Goal: Task Accomplishment & Management: Manage account settings

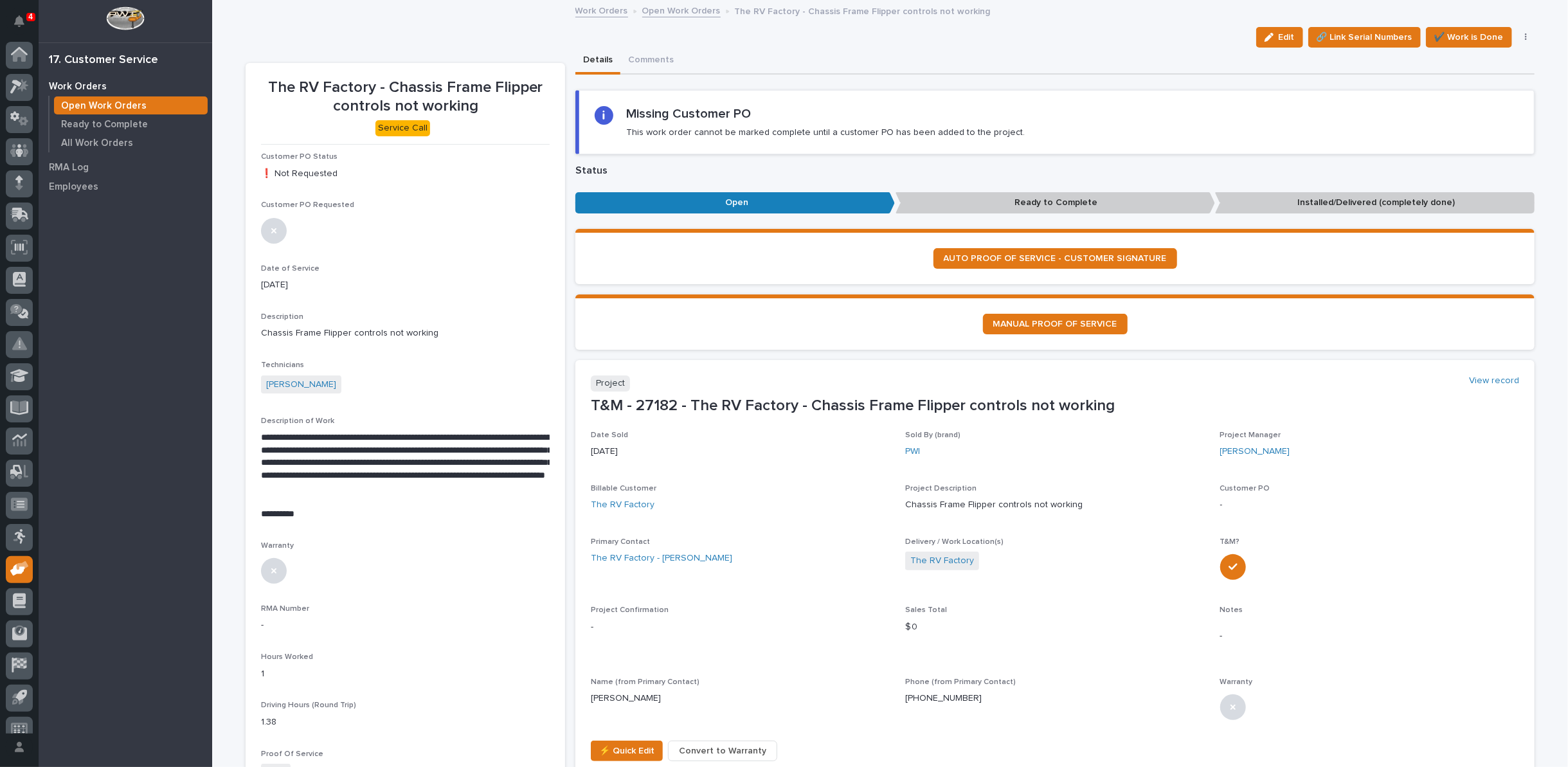
scroll to position [14, 0]
click at [687, 6] on link "Open Work Orders" at bounding box center [682, 10] width 79 height 15
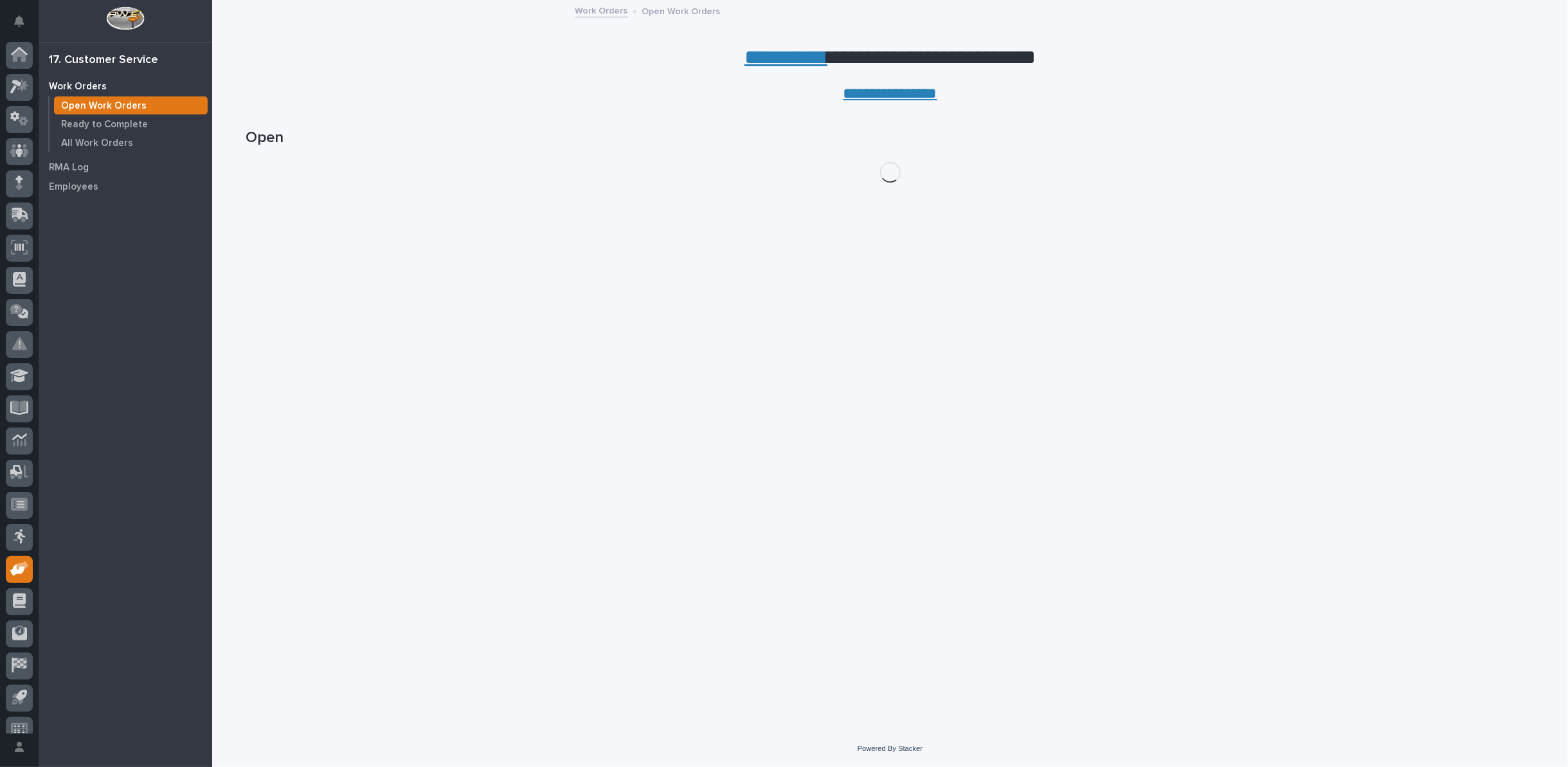
scroll to position [14, 0]
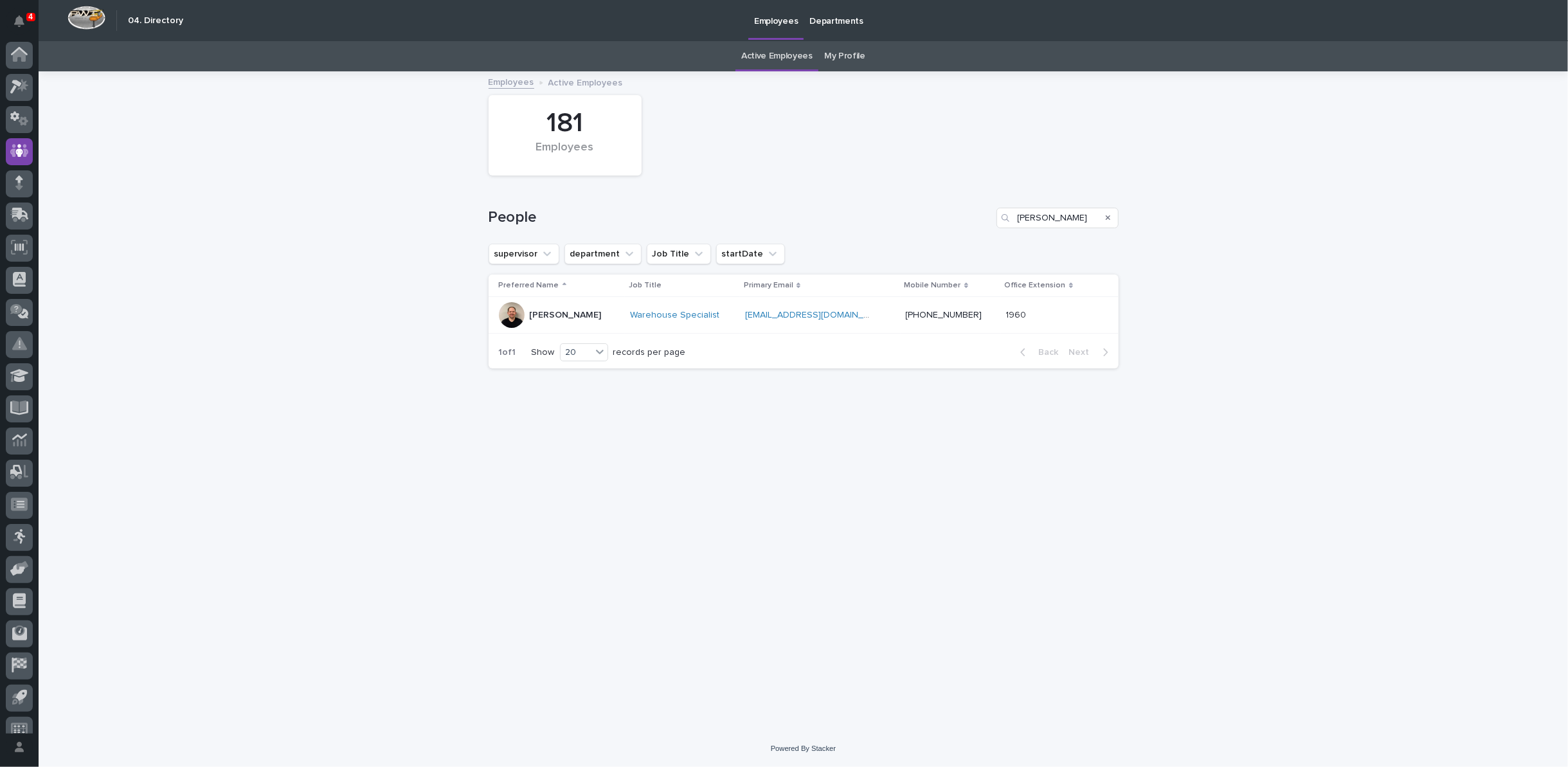
scroll to position [14, 0]
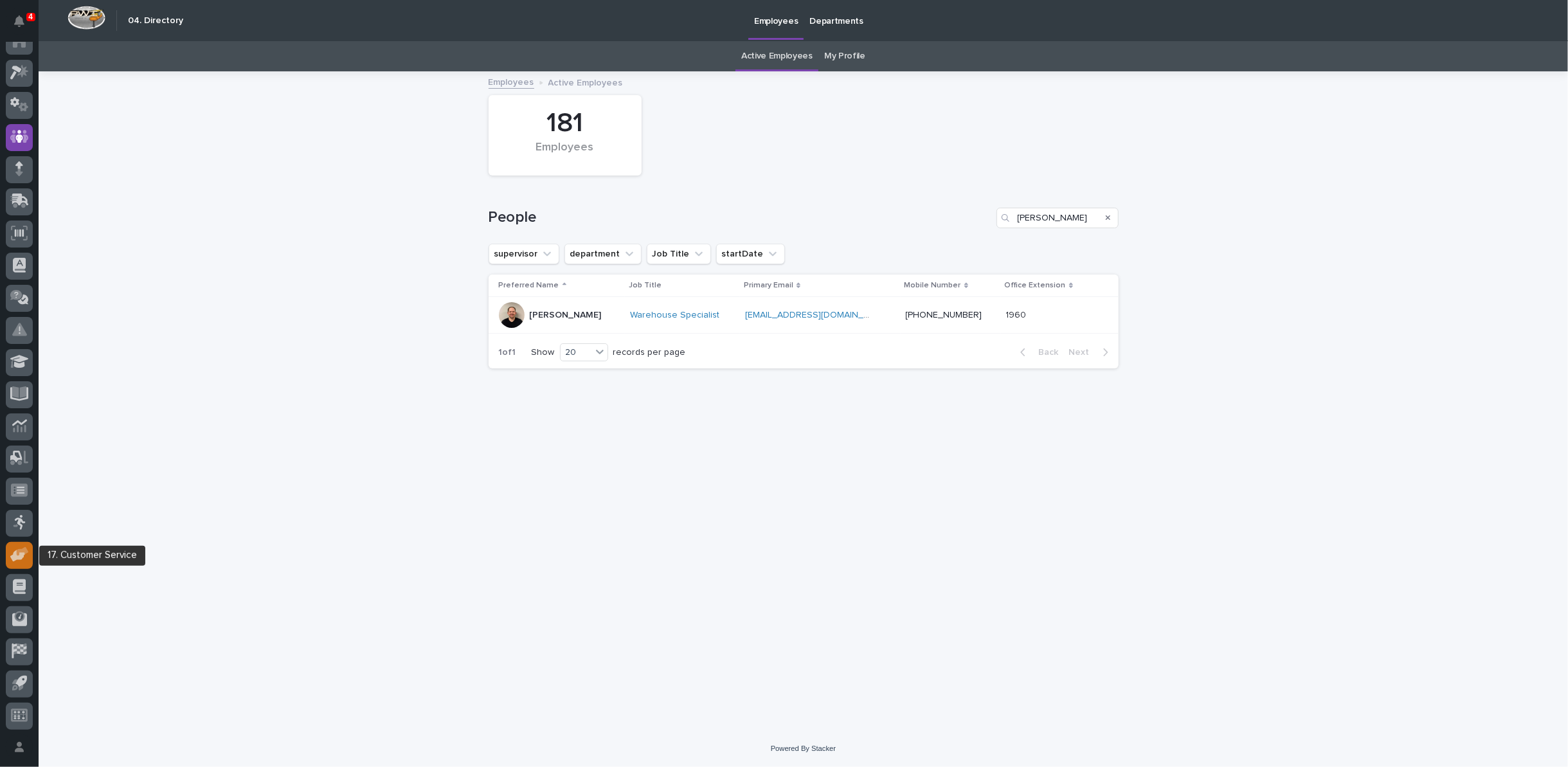
click at [7, 552] on div at bounding box center [19, 555] width 27 height 27
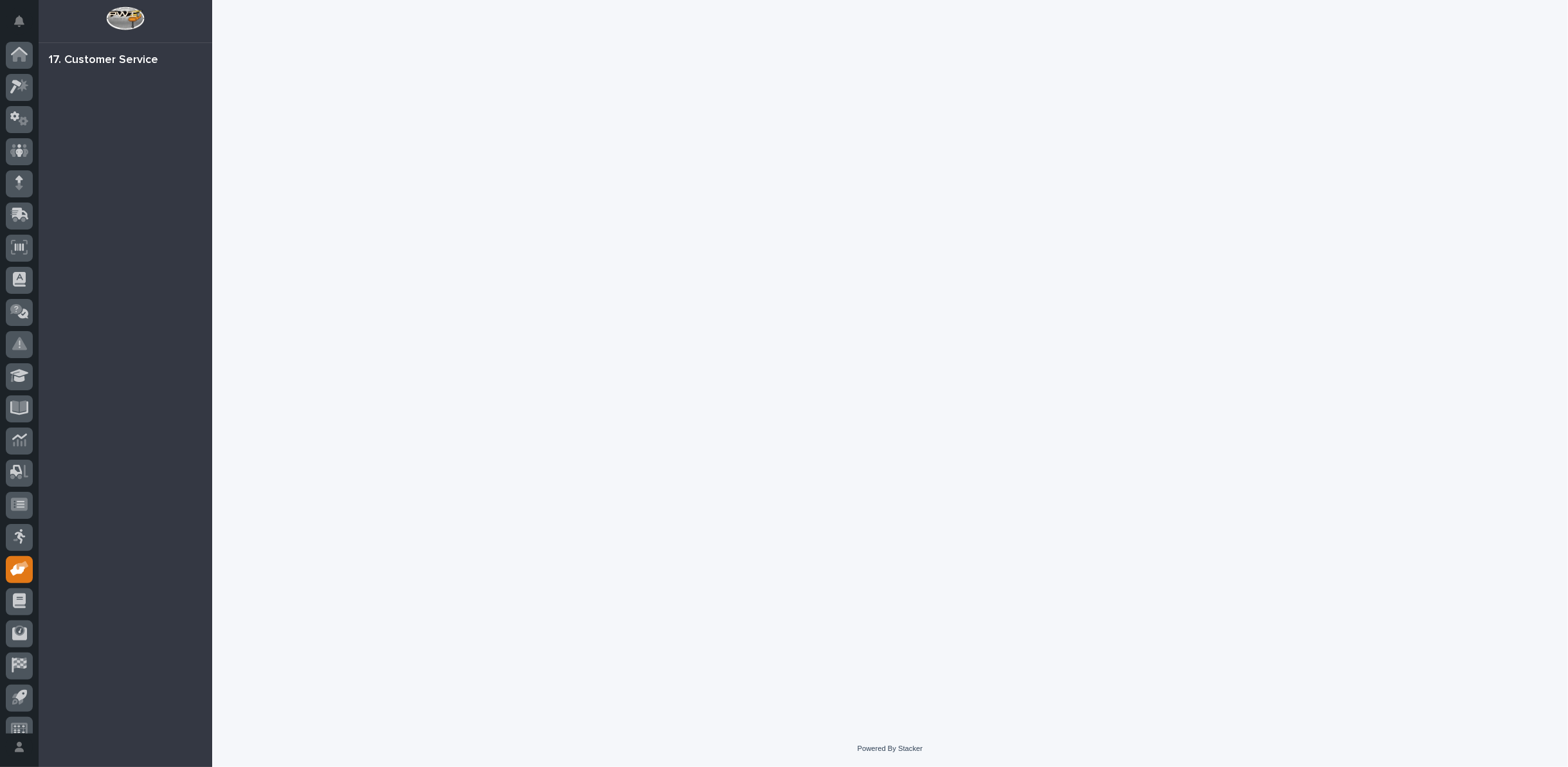
scroll to position [14, 0]
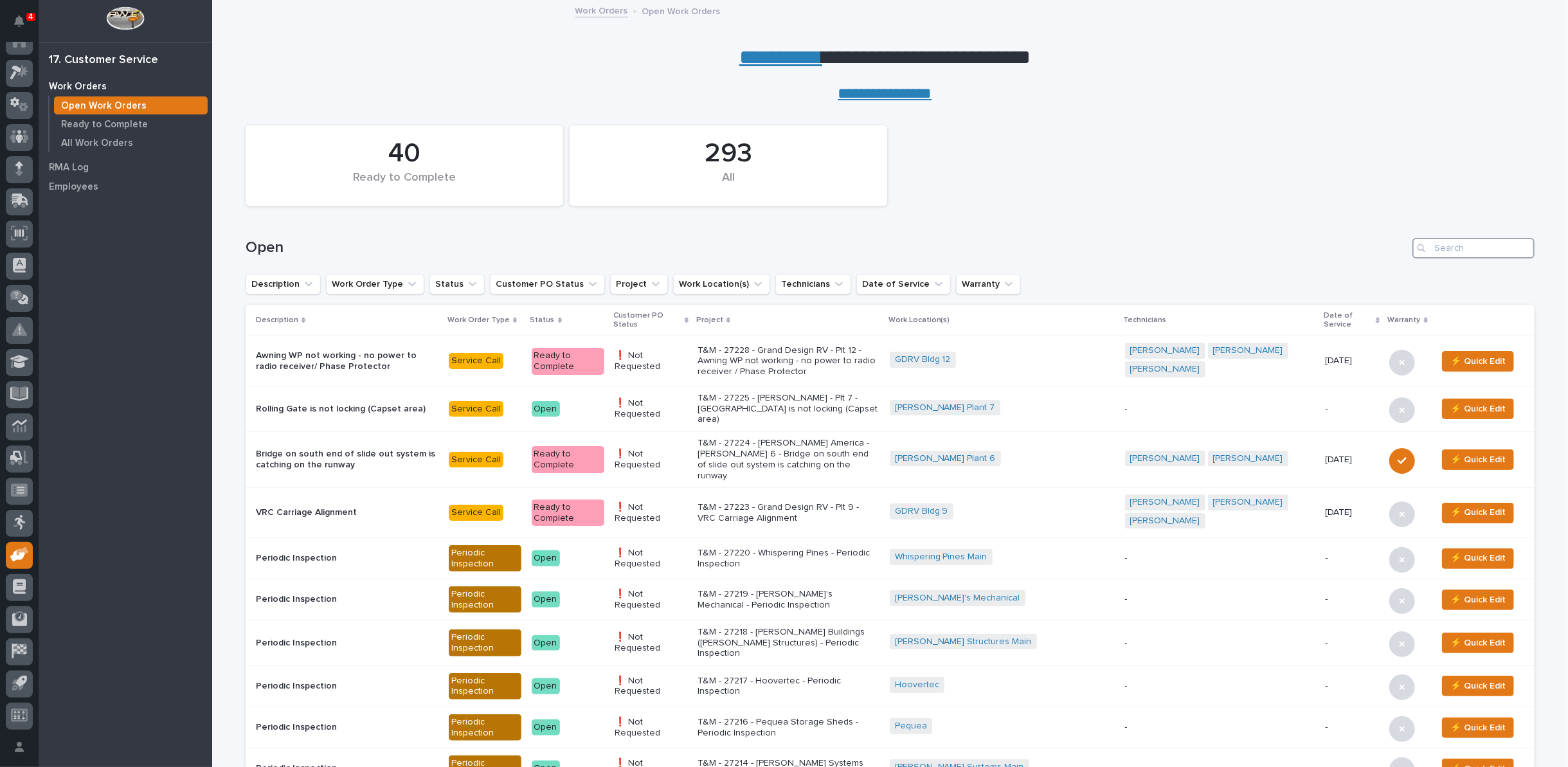
click at [1452, 250] on input "Search" at bounding box center [1474, 247] width 122 height 21
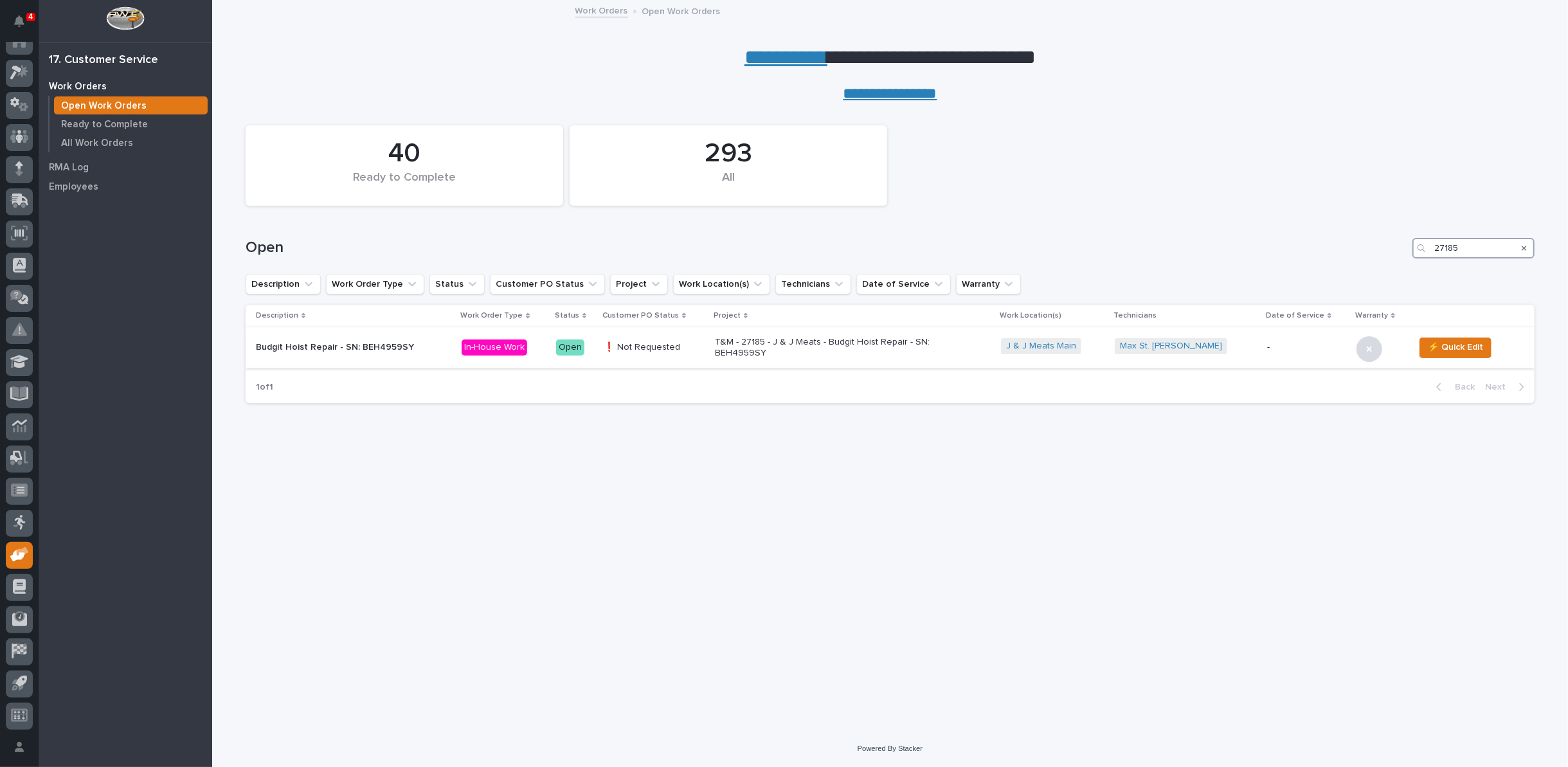
type input "27185"
click at [806, 351] on p "T&M - 27185 - J & J Meats - Budgit Hoist Repair - SN: BEH4959SY" at bounding box center [827, 347] width 225 height 22
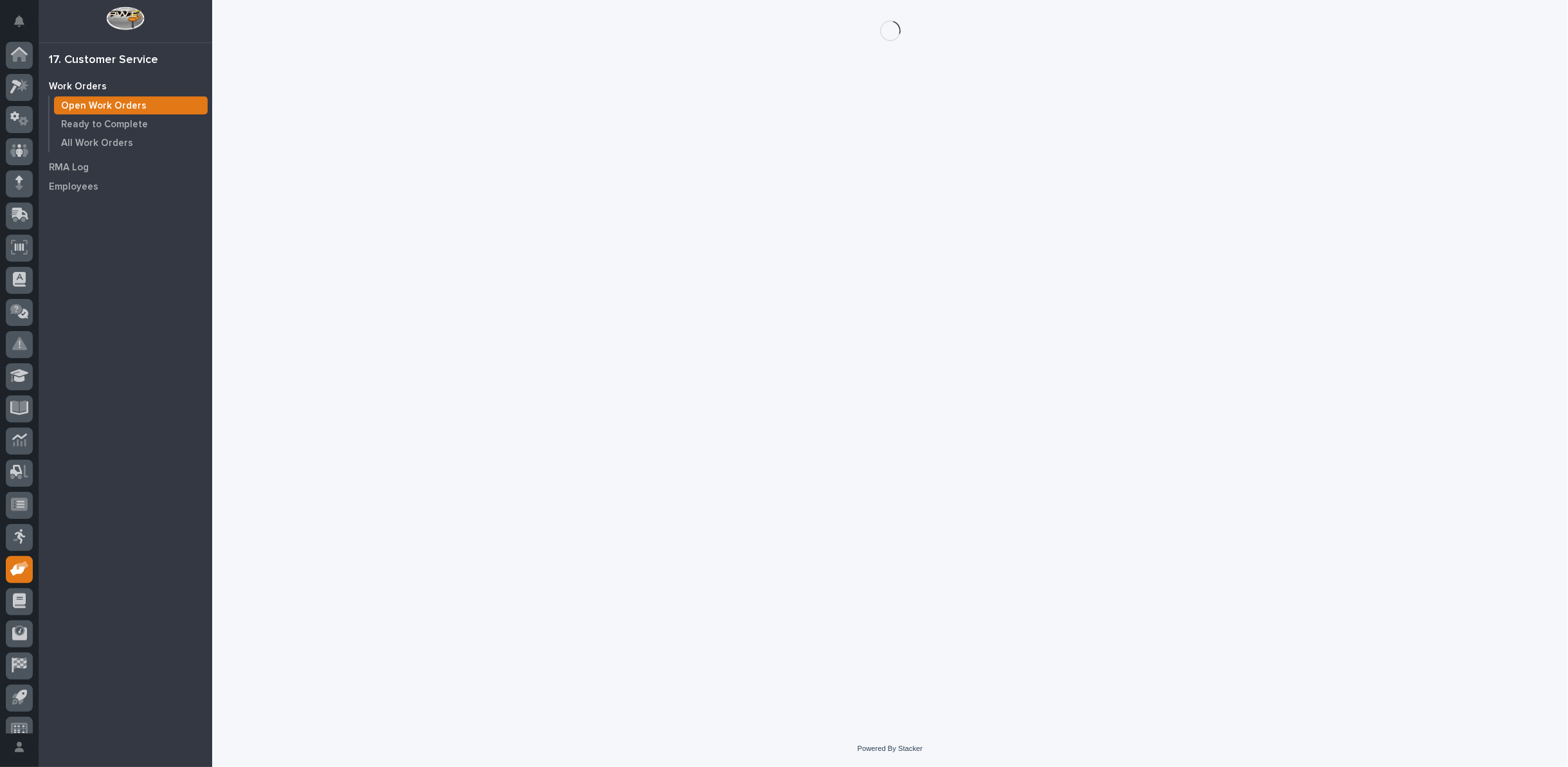
scroll to position [14, 0]
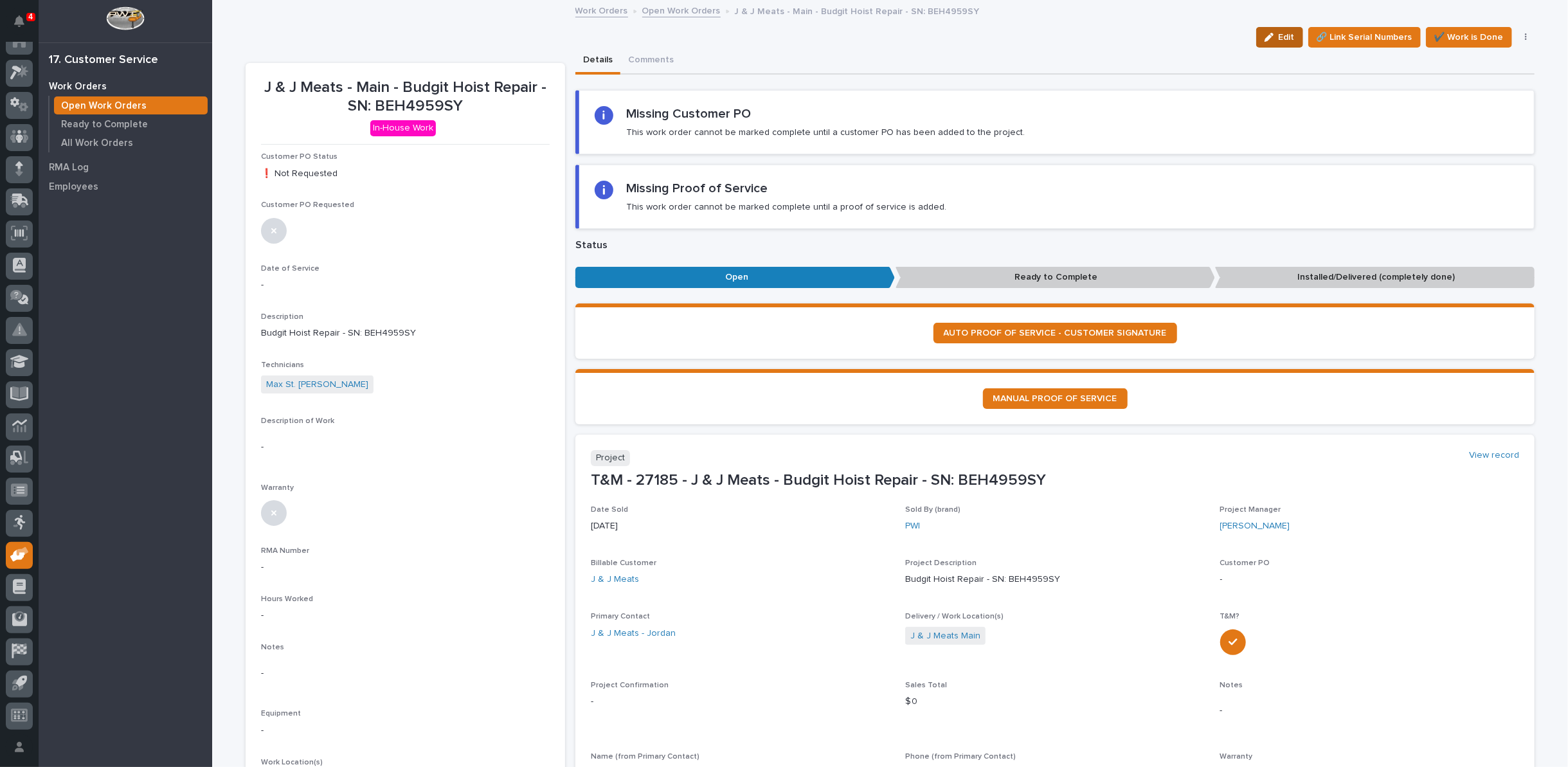
drag, startPoint x: 1274, startPoint y: 38, endPoint x: 318, endPoint y: 529, distance: 1074.7
click at [1274, 38] on div "button" at bounding box center [1272, 37] width 14 height 9
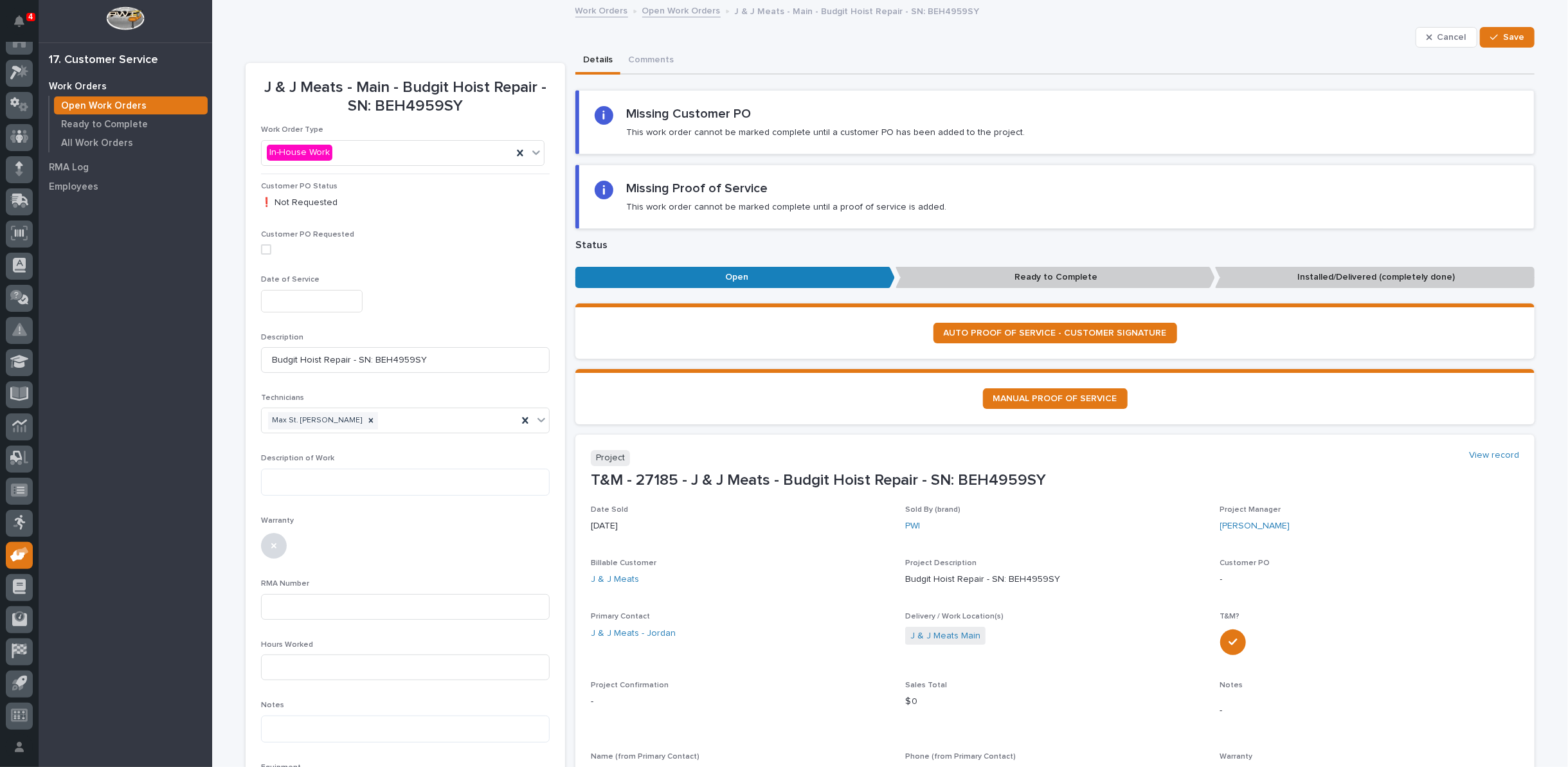
click at [311, 302] on input "text" at bounding box center [311, 301] width 101 height 23
click at [277, 194] on div "16" at bounding box center [278, 194] width 17 height 17
type input "**********"
click at [283, 473] on textarea at bounding box center [405, 482] width 289 height 27
paste textarea "*********"
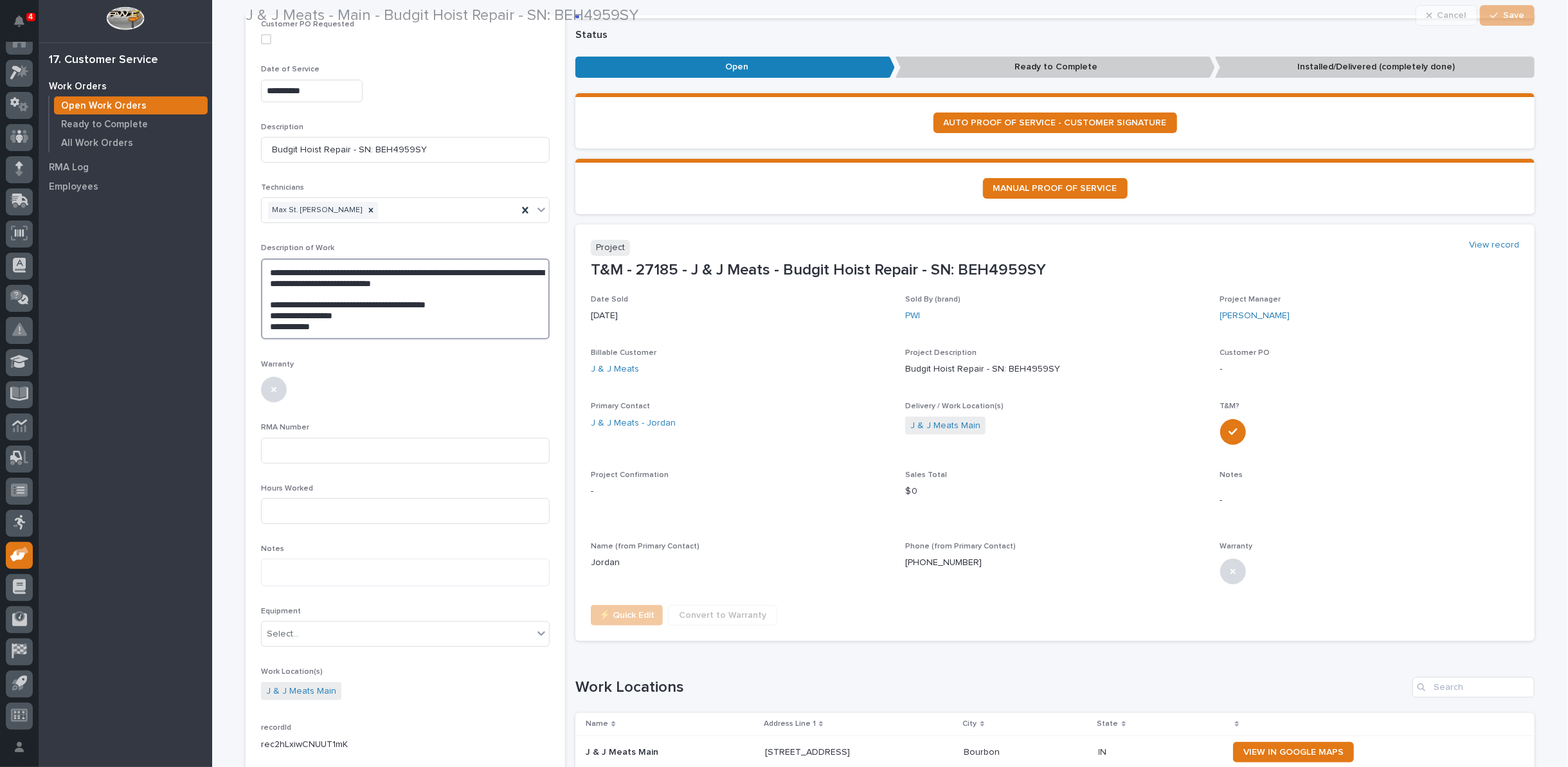
scroll to position [214, 0]
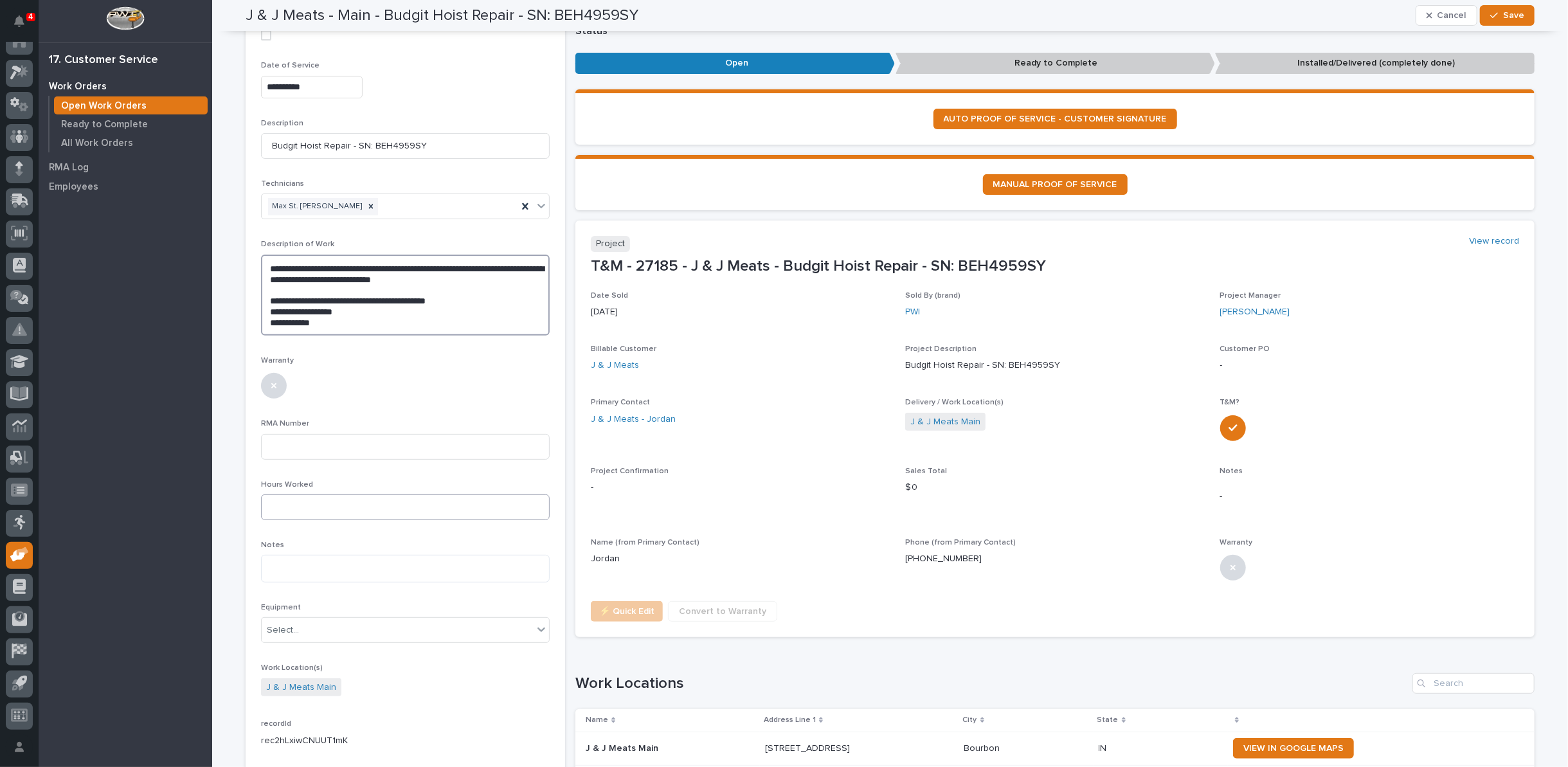
type textarea "**********"
click at [464, 506] on input at bounding box center [405, 507] width 289 height 26
type input "1"
click at [357, 307] on textarea "**********" at bounding box center [405, 295] width 289 height 81
click at [357, 315] on textarea "**********" at bounding box center [405, 295] width 289 height 81
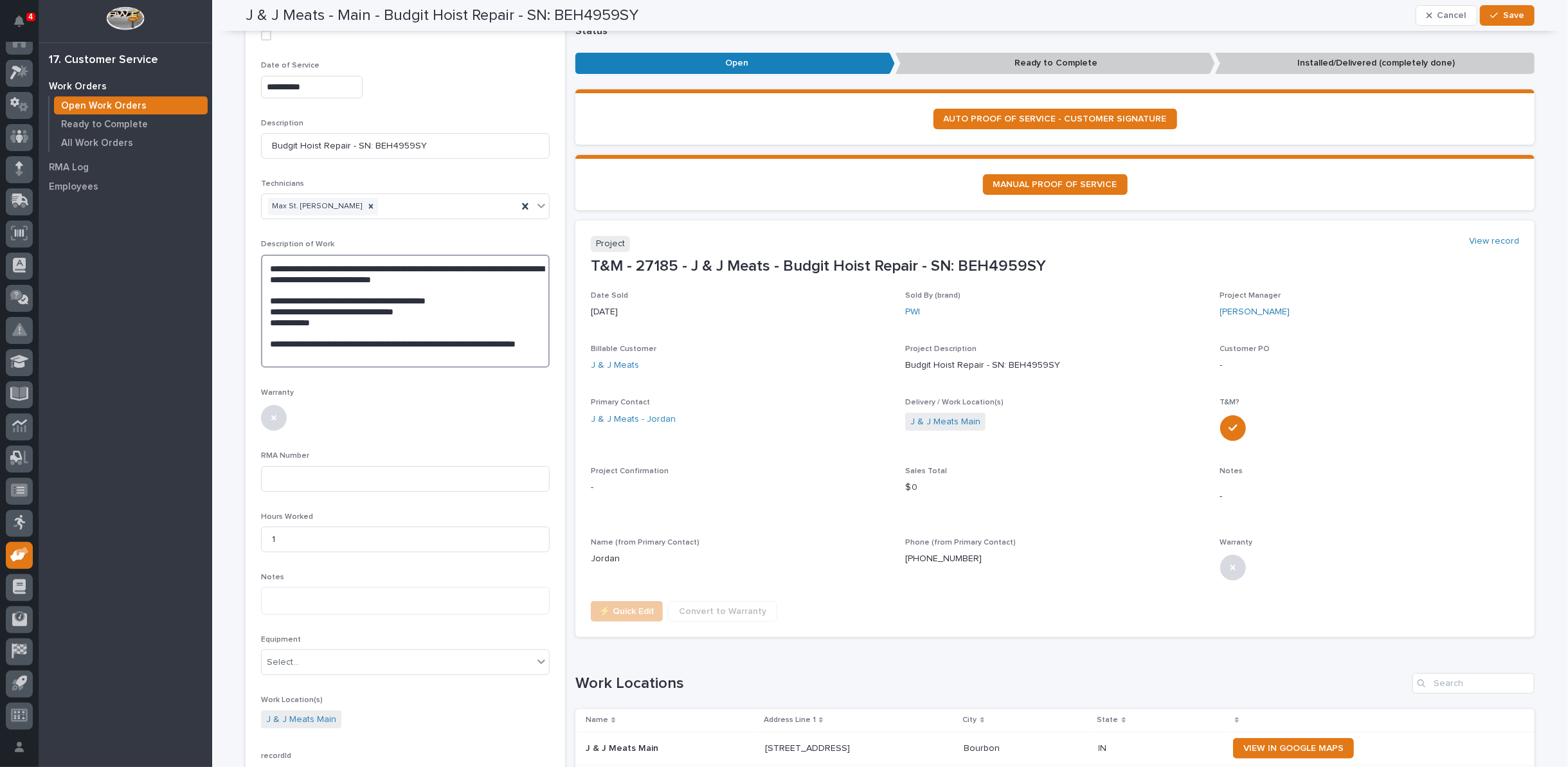
scroll to position [142, 0]
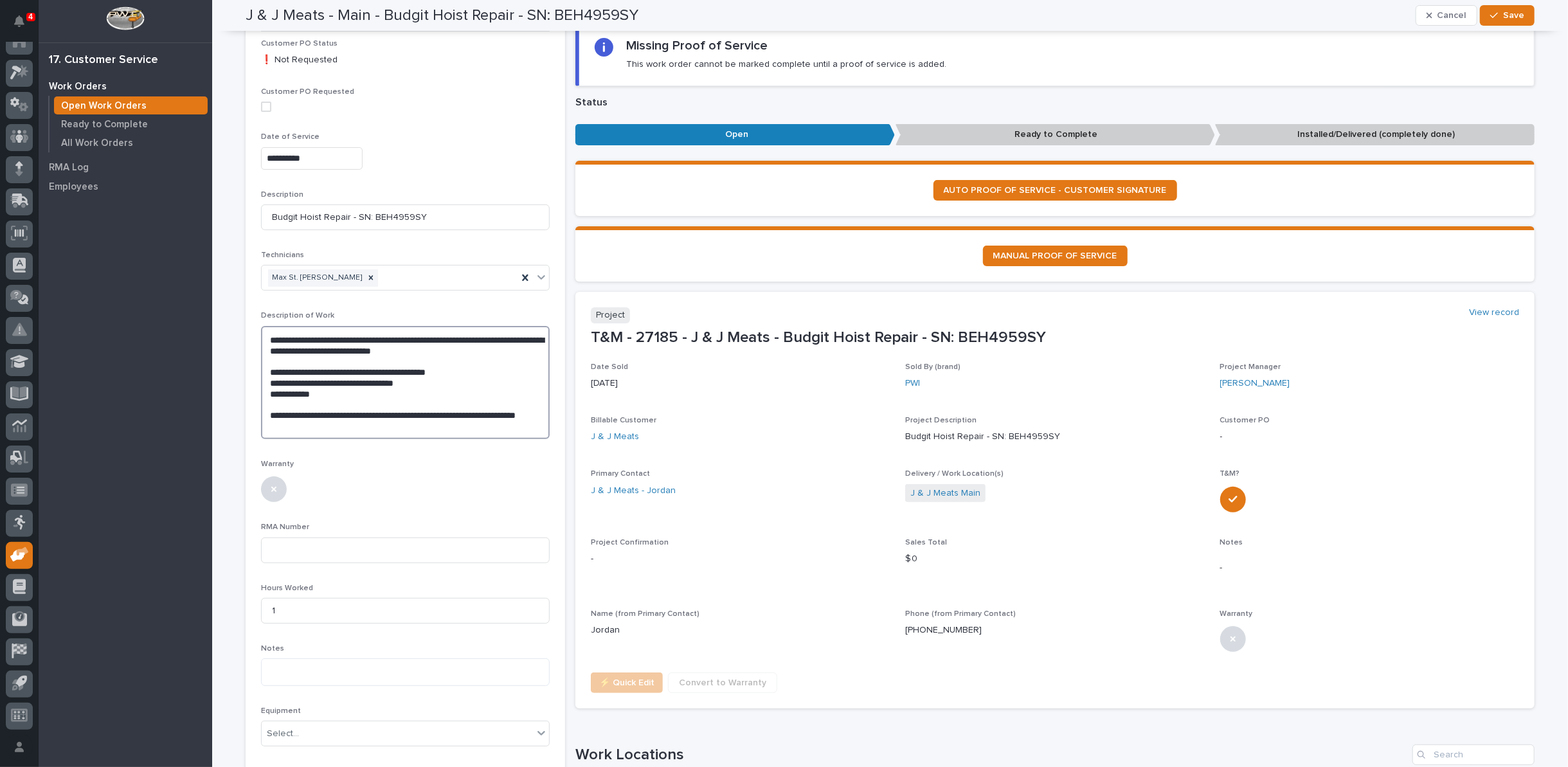
click at [261, 337] on textarea "**********" at bounding box center [405, 383] width 289 height 113
type textarea "**********"
click at [1510, 9] on button "Save" at bounding box center [1507, 15] width 55 height 21
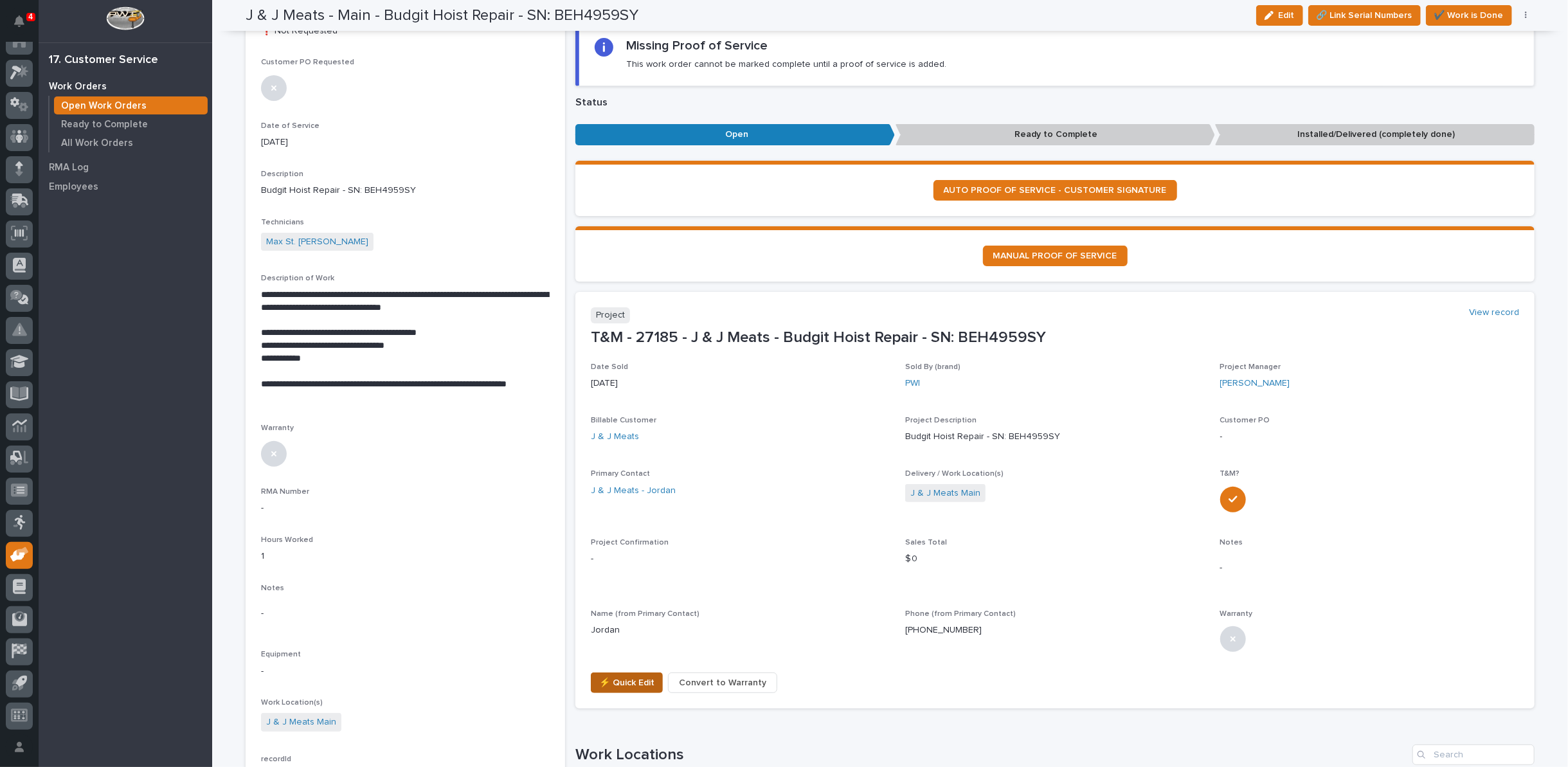
click at [625, 678] on span "⚡ Quick Edit" at bounding box center [627, 683] width 55 height 16
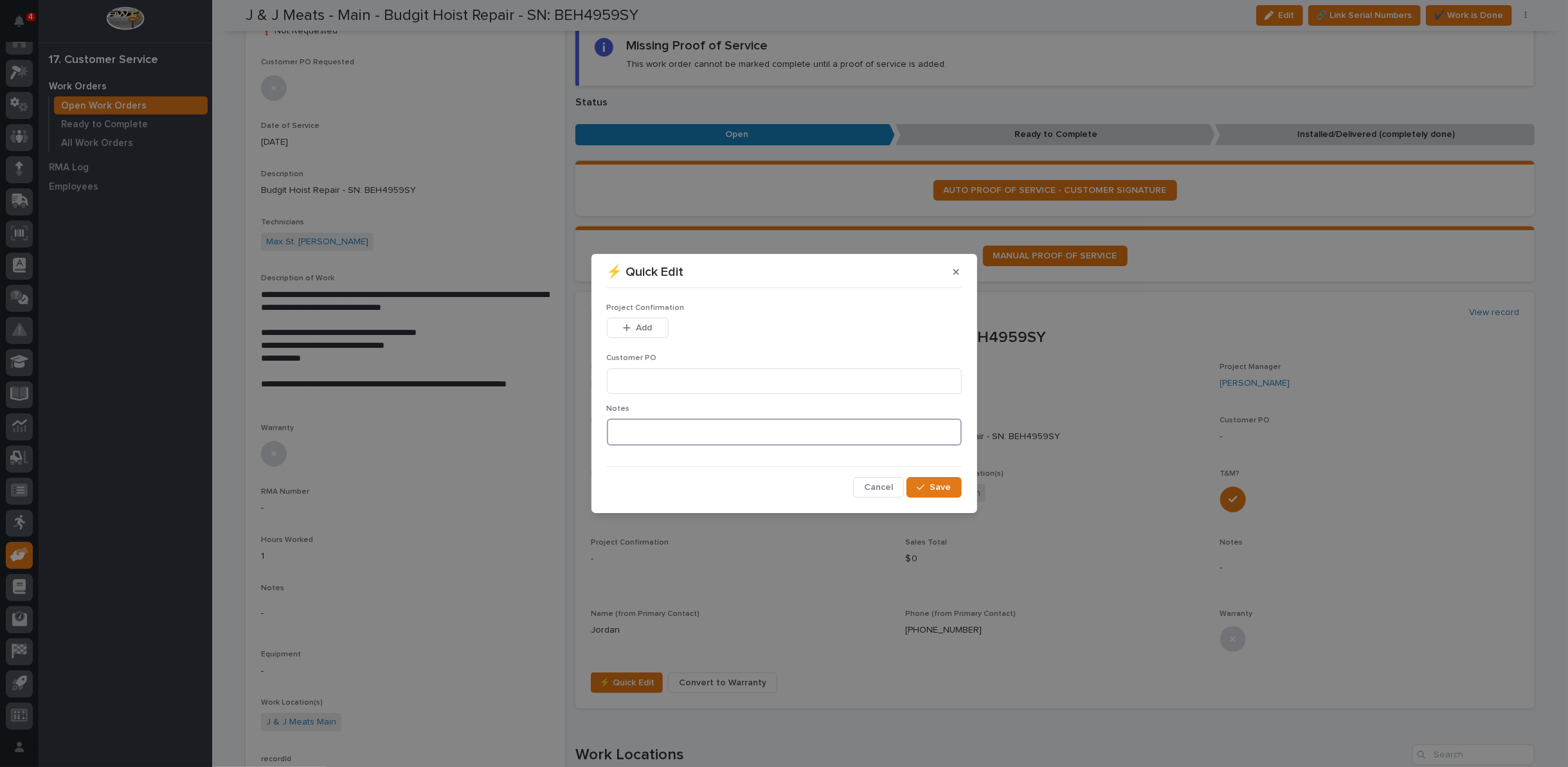
click at [633, 432] on textarea at bounding box center [784, 432] width 355 height 27
type textarea "*********"
click at [929, 491] on div "button" at bounding box center [923, 487] width 13 height 9
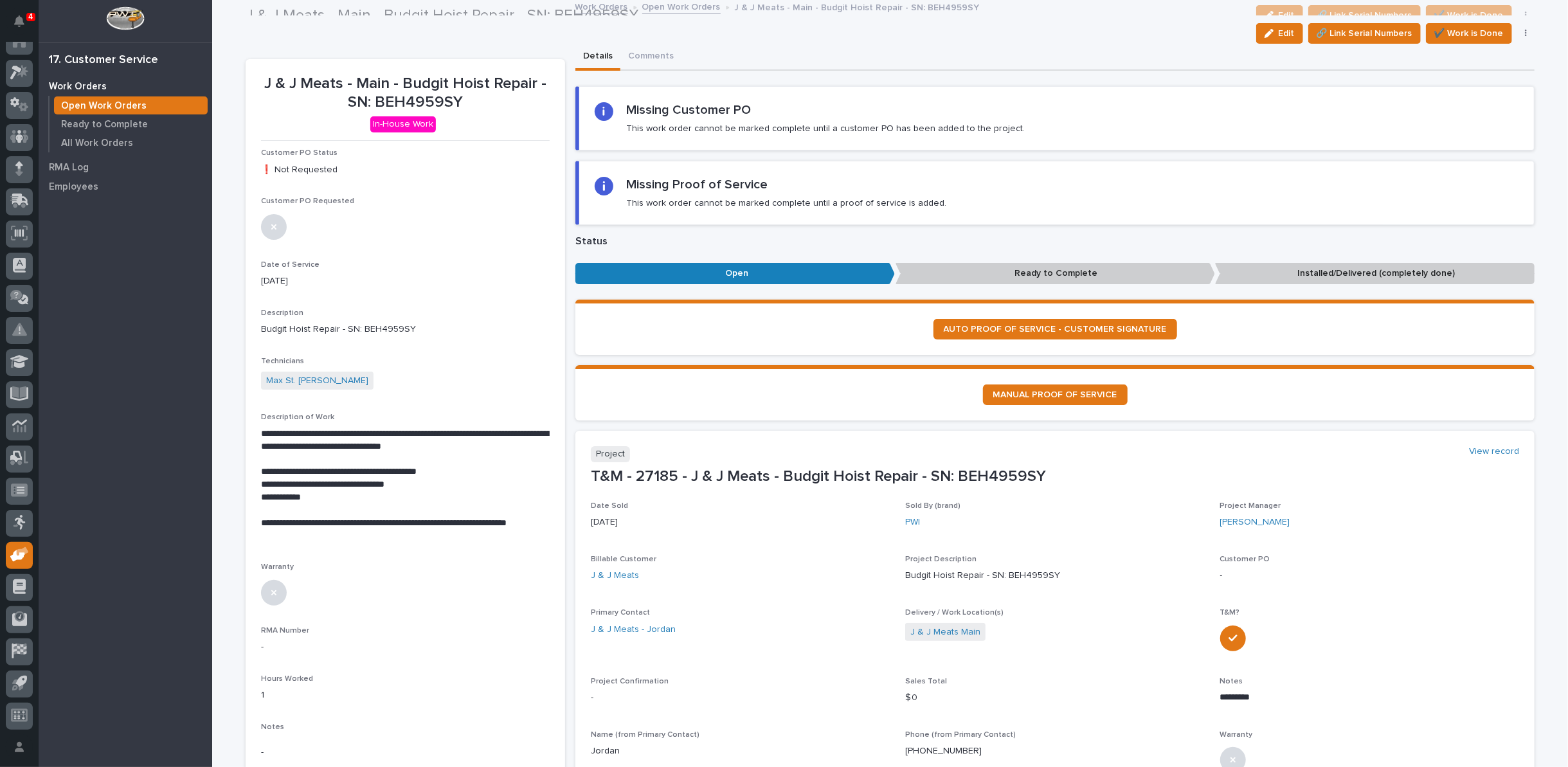
scroll to position [0, 0]
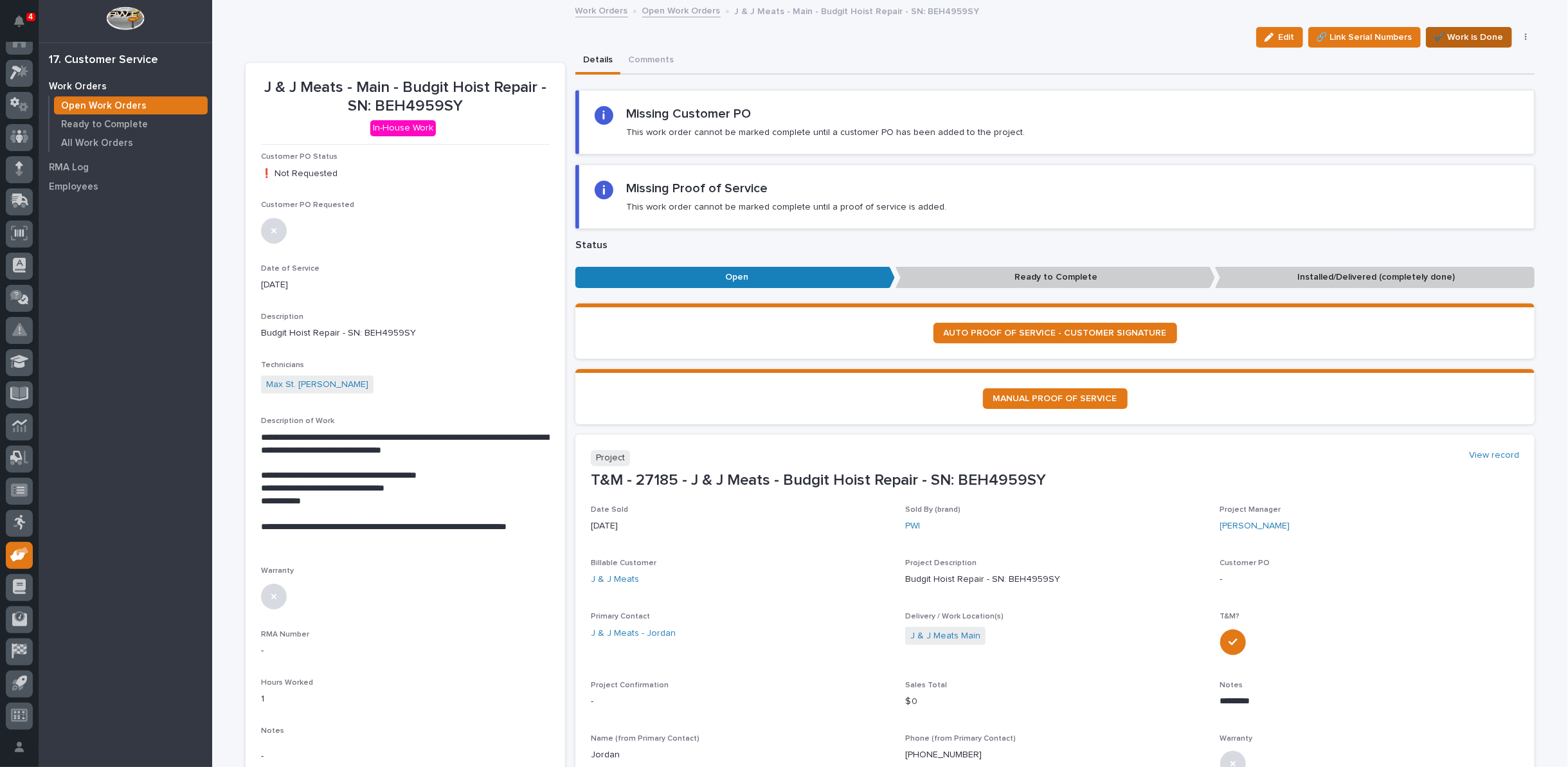
click at [1444, 37] on span "✔️ Work is Done" at bounding box center [1469, 38] width 69 height 16
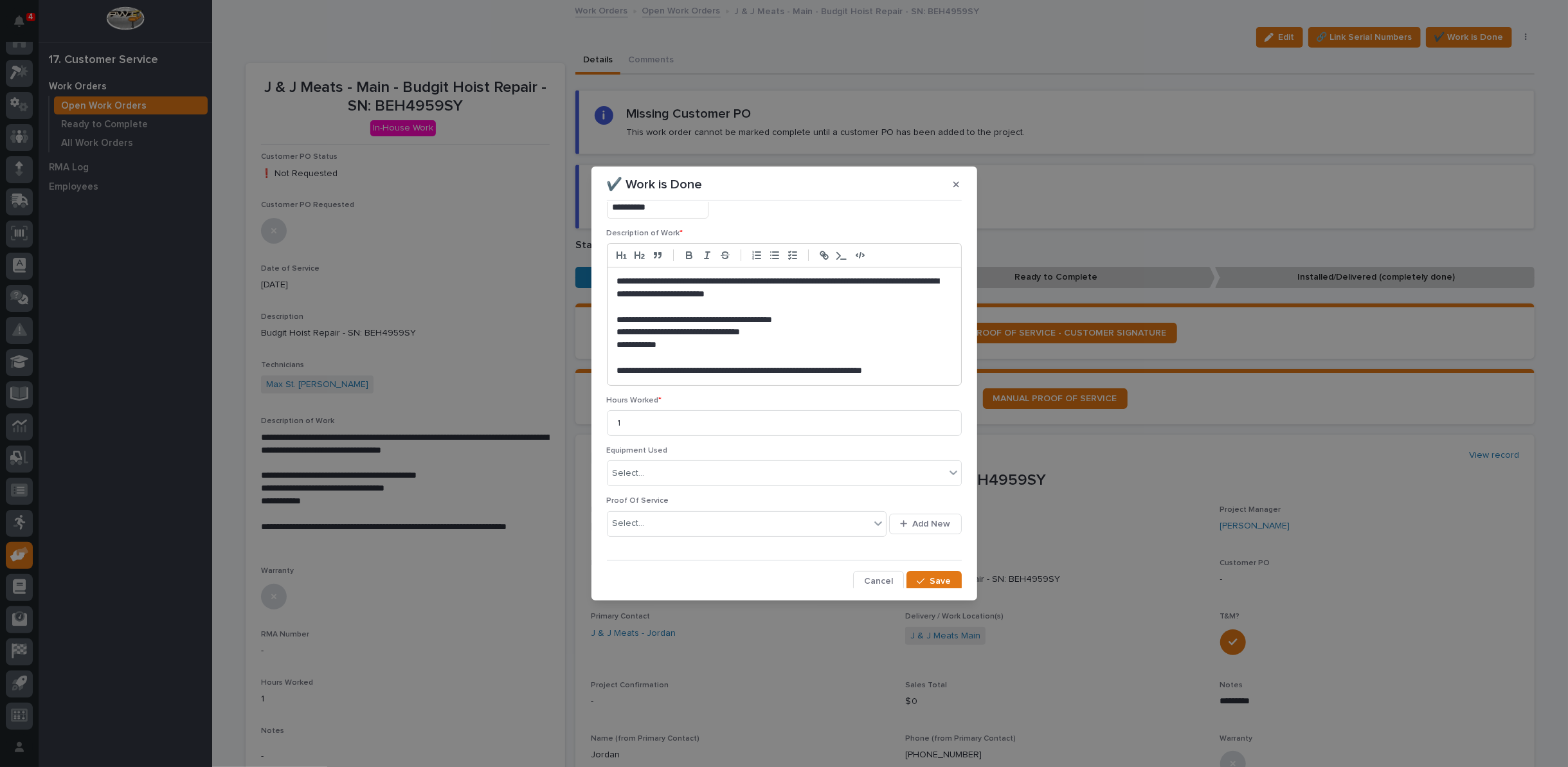
scroll to position [85, 0]
click at [917, 576] on icon "button" at bounding box center [921, 581] width 8 height 9
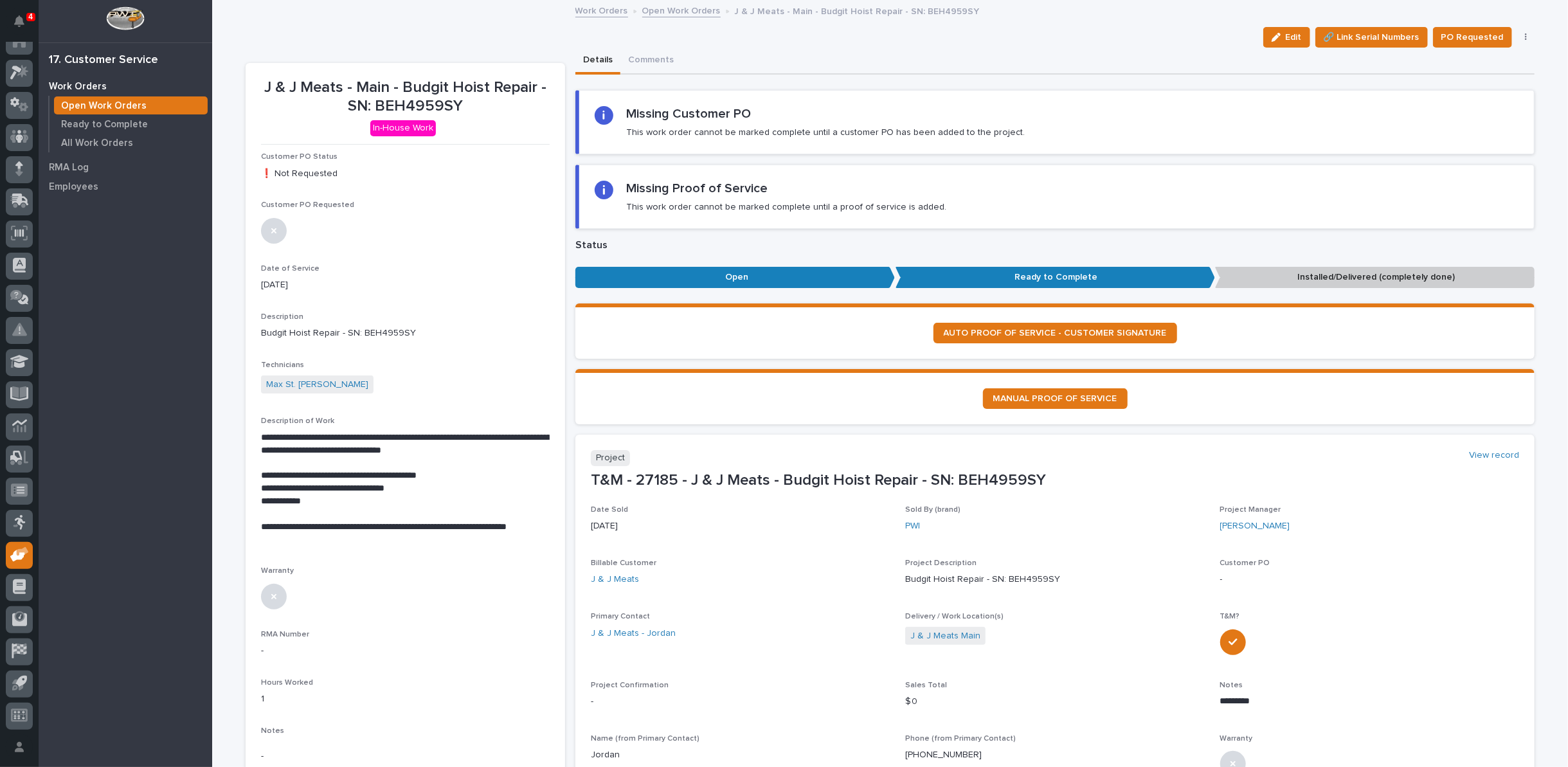
click at [1525, 36] on icon "button" at bounding box center [1527, 37] width 3 height 9
click at [1444, 79] on button "Reopen" at bounding box center [1486, 83] width 85 height 21
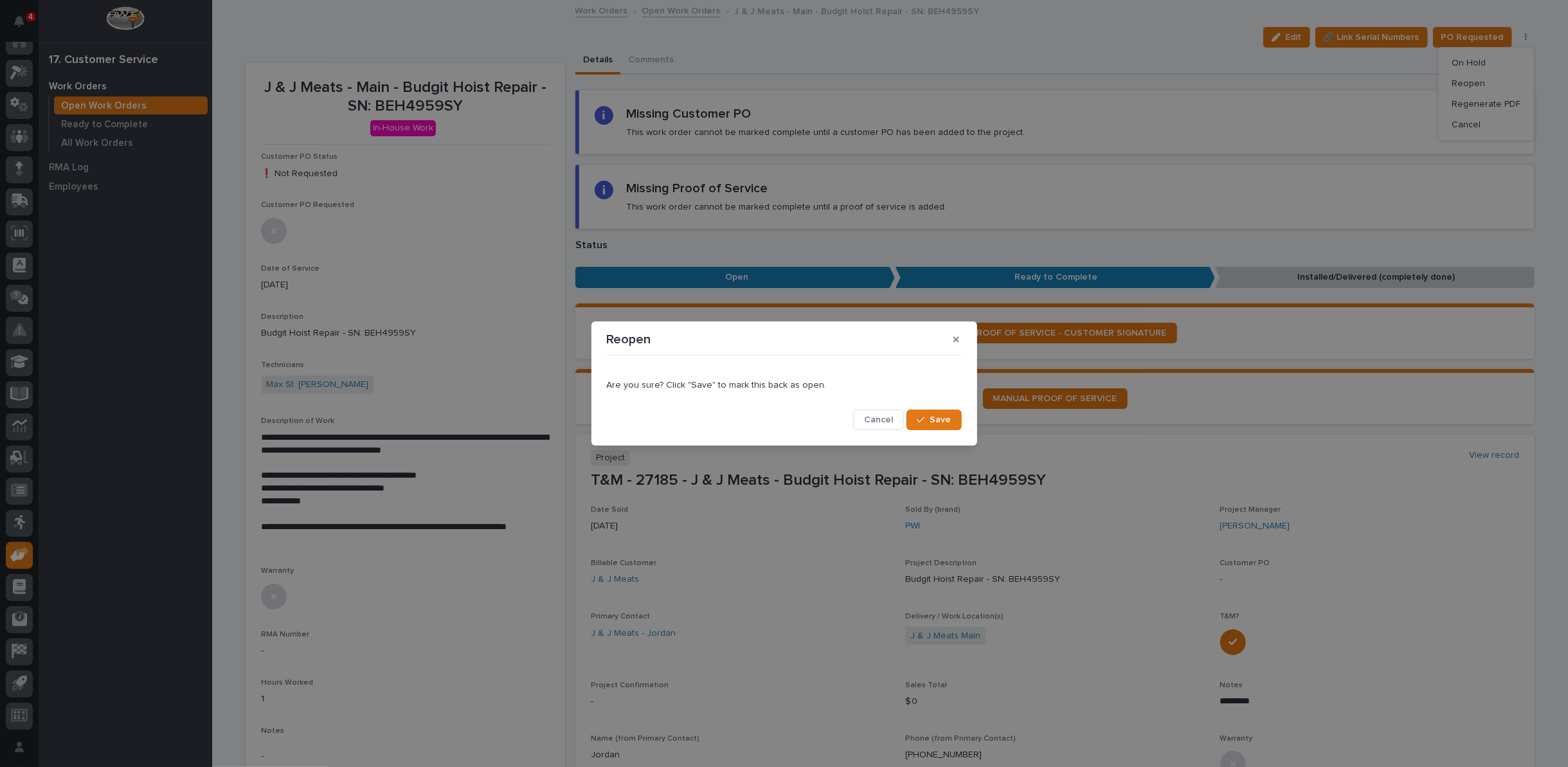
click at [933, 418] on span "Save" at bounding box center [941, 420] width 21 height 11
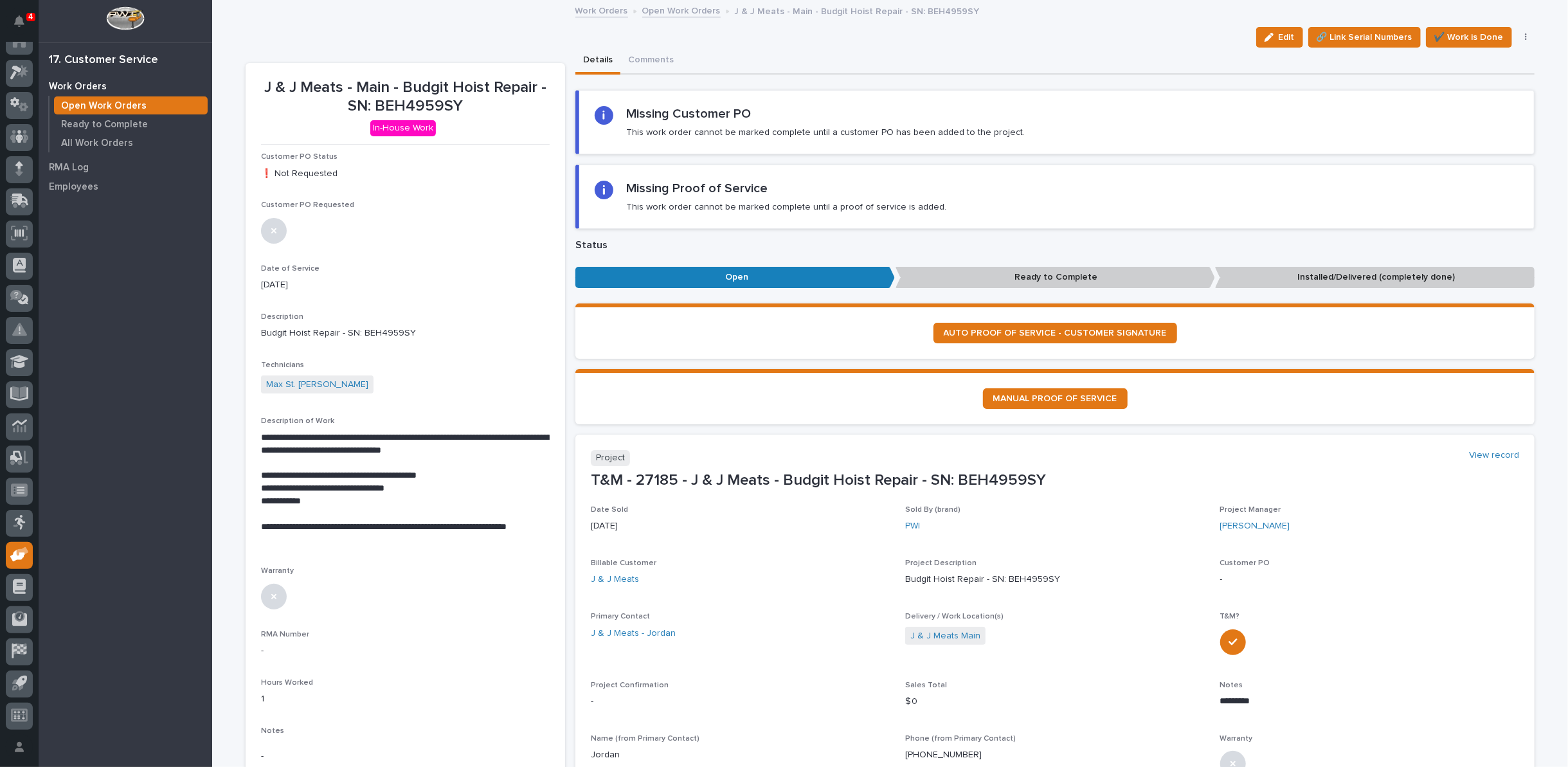
click at [670, 7] on link "Open Work Orders" at bounding box center [682, 10] width 79 height 15
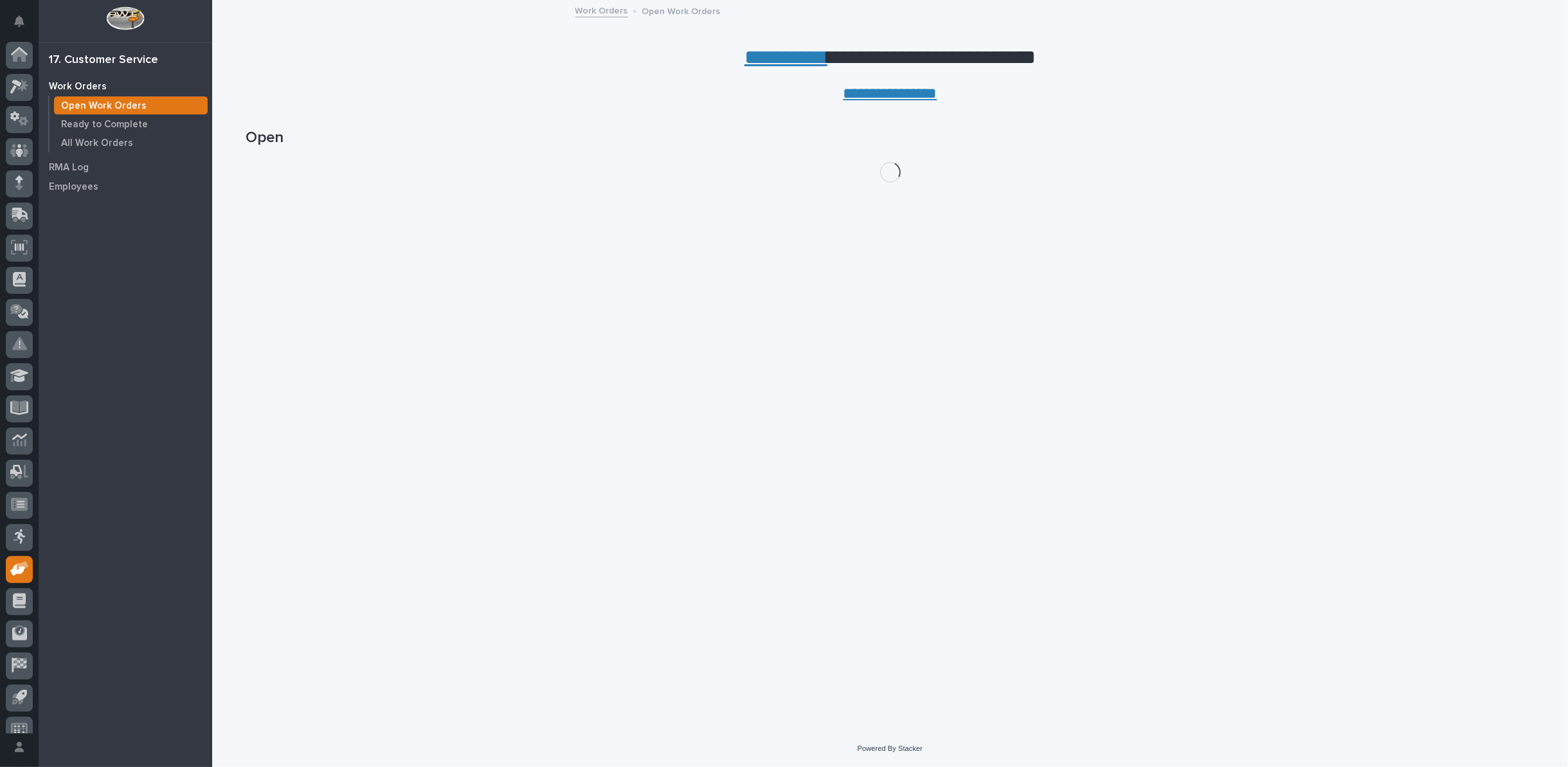
scroll to position [14, 0]
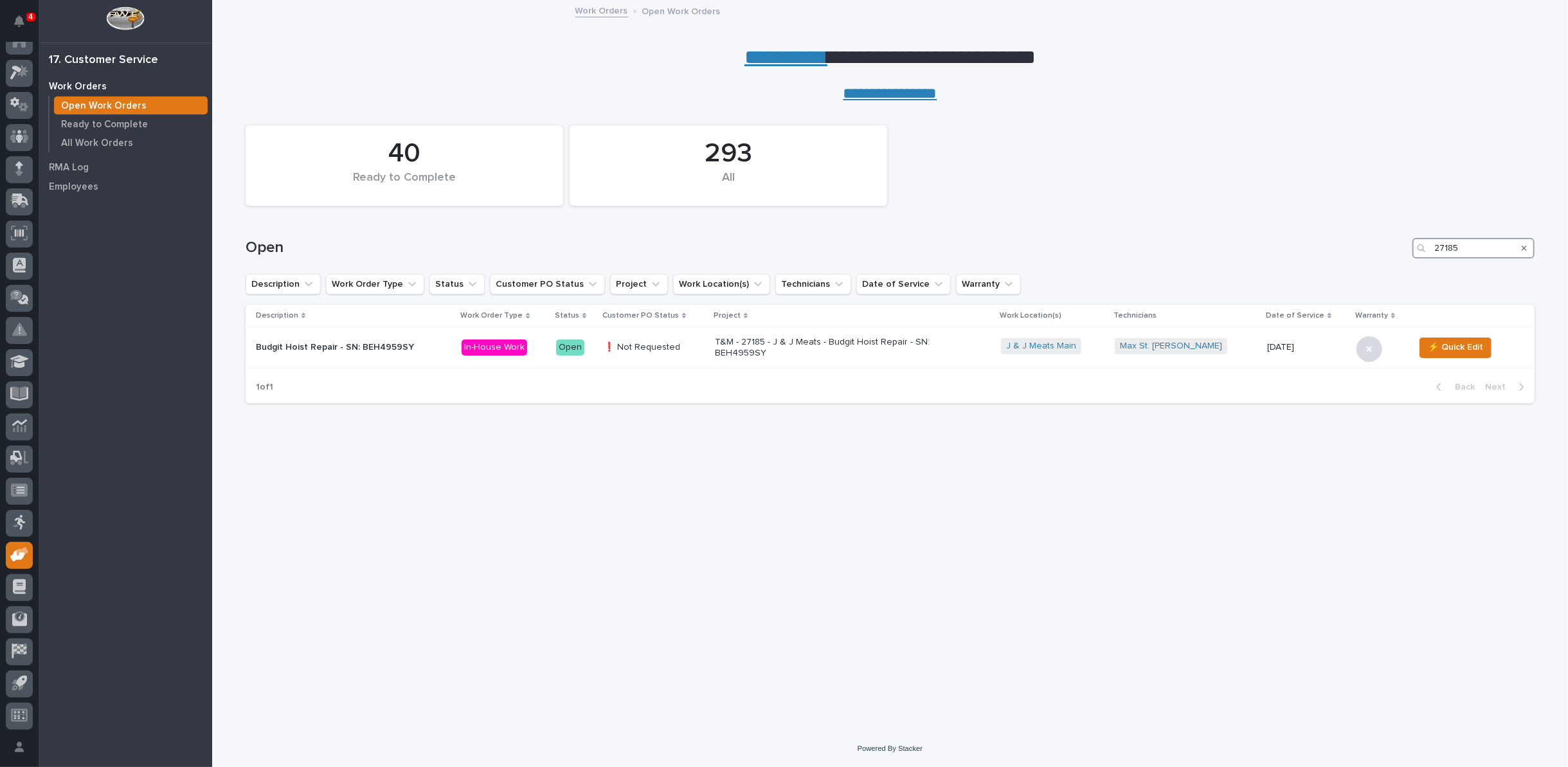
drag, startPoint x: 1467, startPoint y: 248, endPoint x: 1379, endPoint y: 233, distance: 89.3
click at [1379, 233] on div "Open 27185" at bounding box center [890, 242] width 1289 height 62
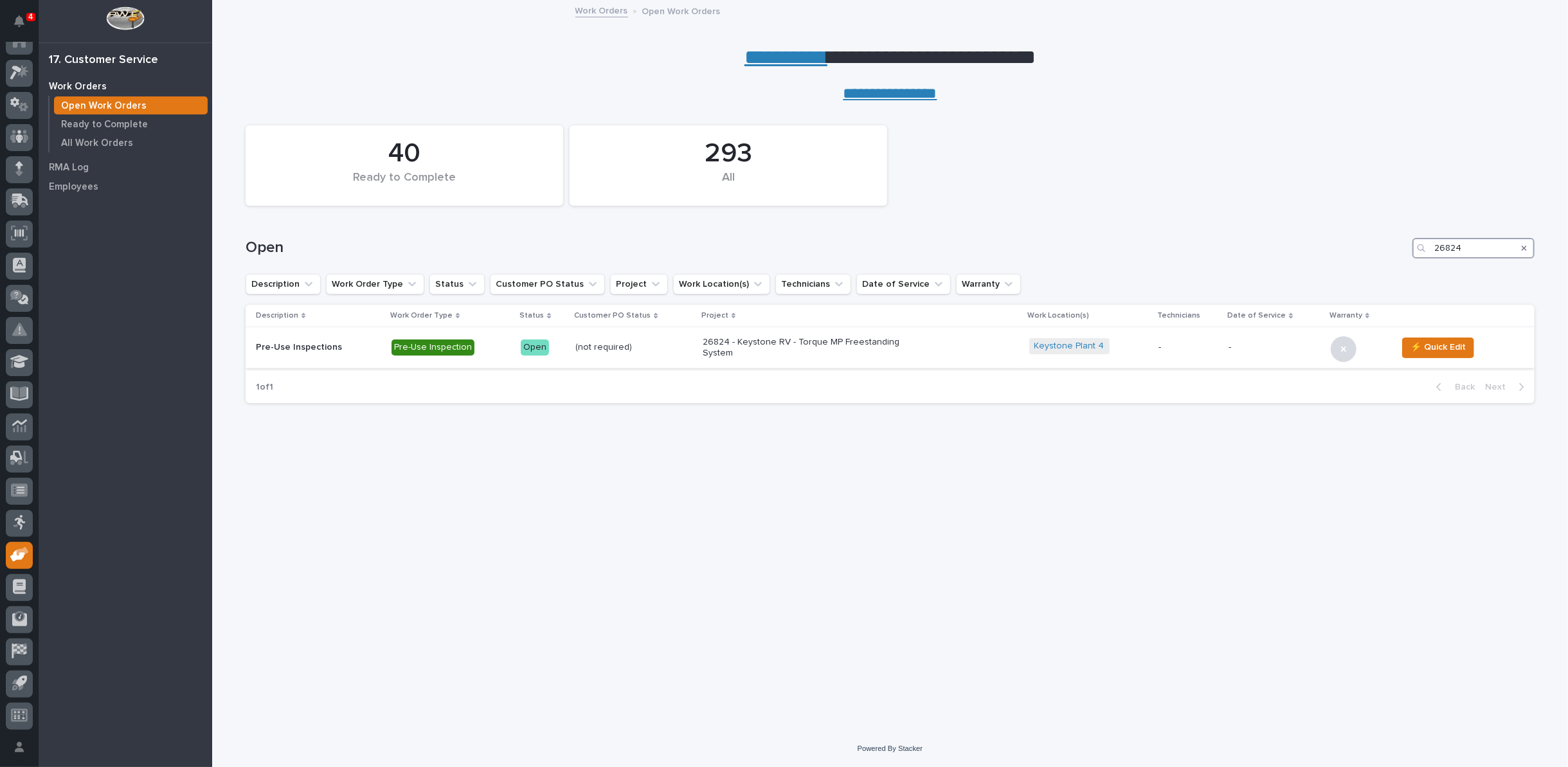
type input "26824"
click at [731, 348] on p "26824 - Keystone RV - Torque MP Freestanding System" at bounding box center [815, 347] width 225 height 22
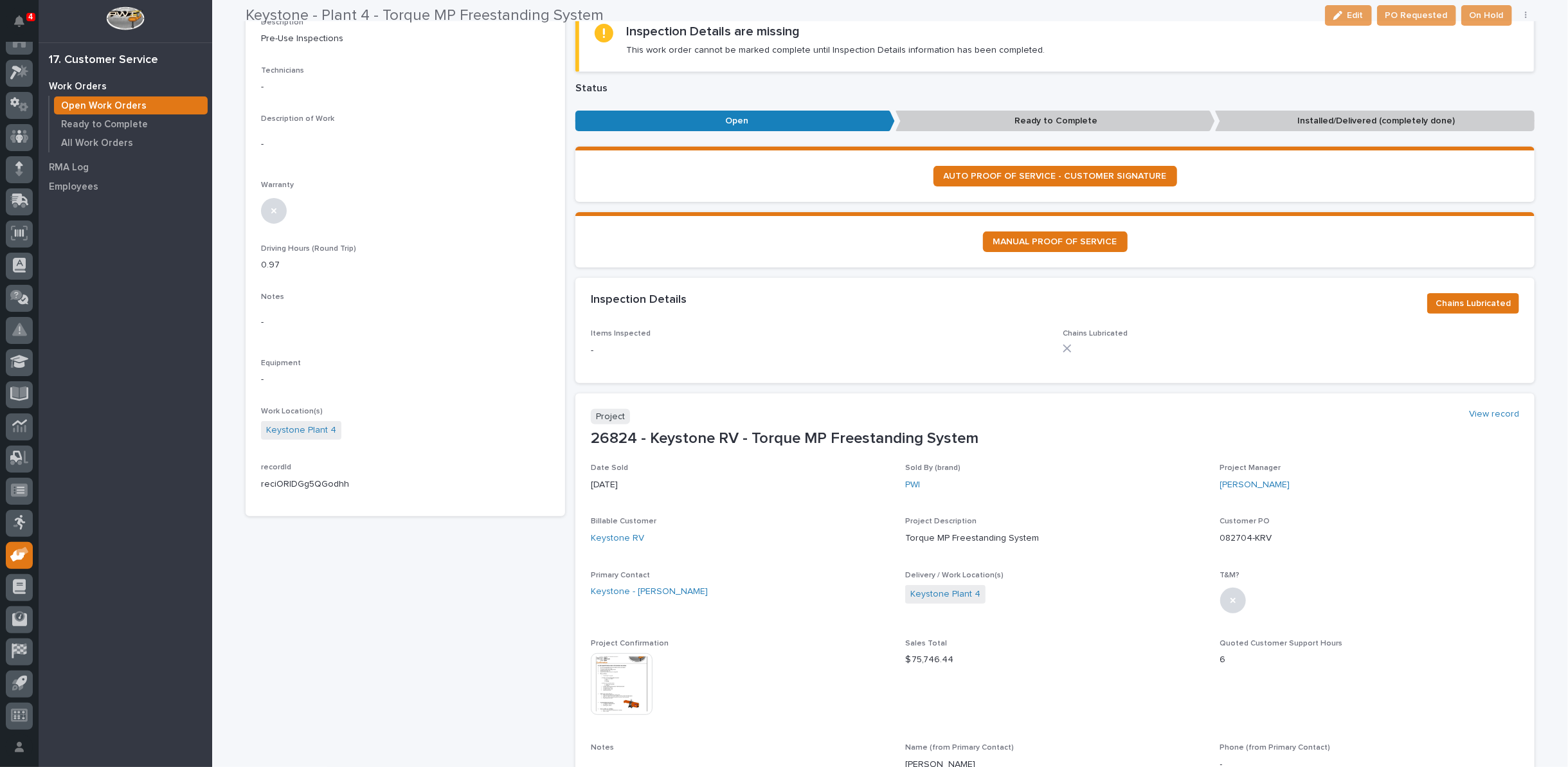
scroll to position [286, 0]
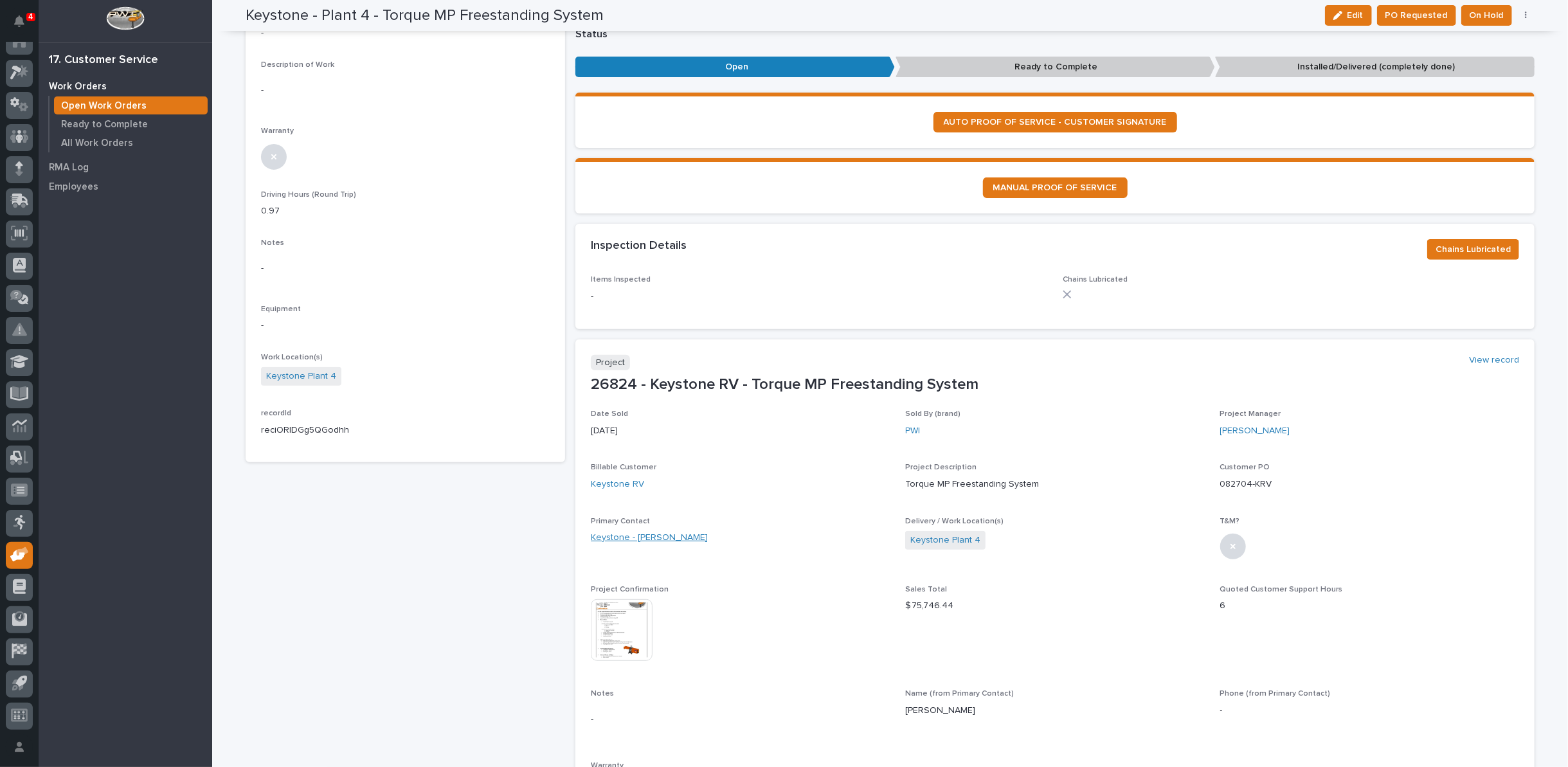
click at [655, 535] on link "Keystone - Jeff Patrick" at bounding box center [649, 537] width 117 height 13
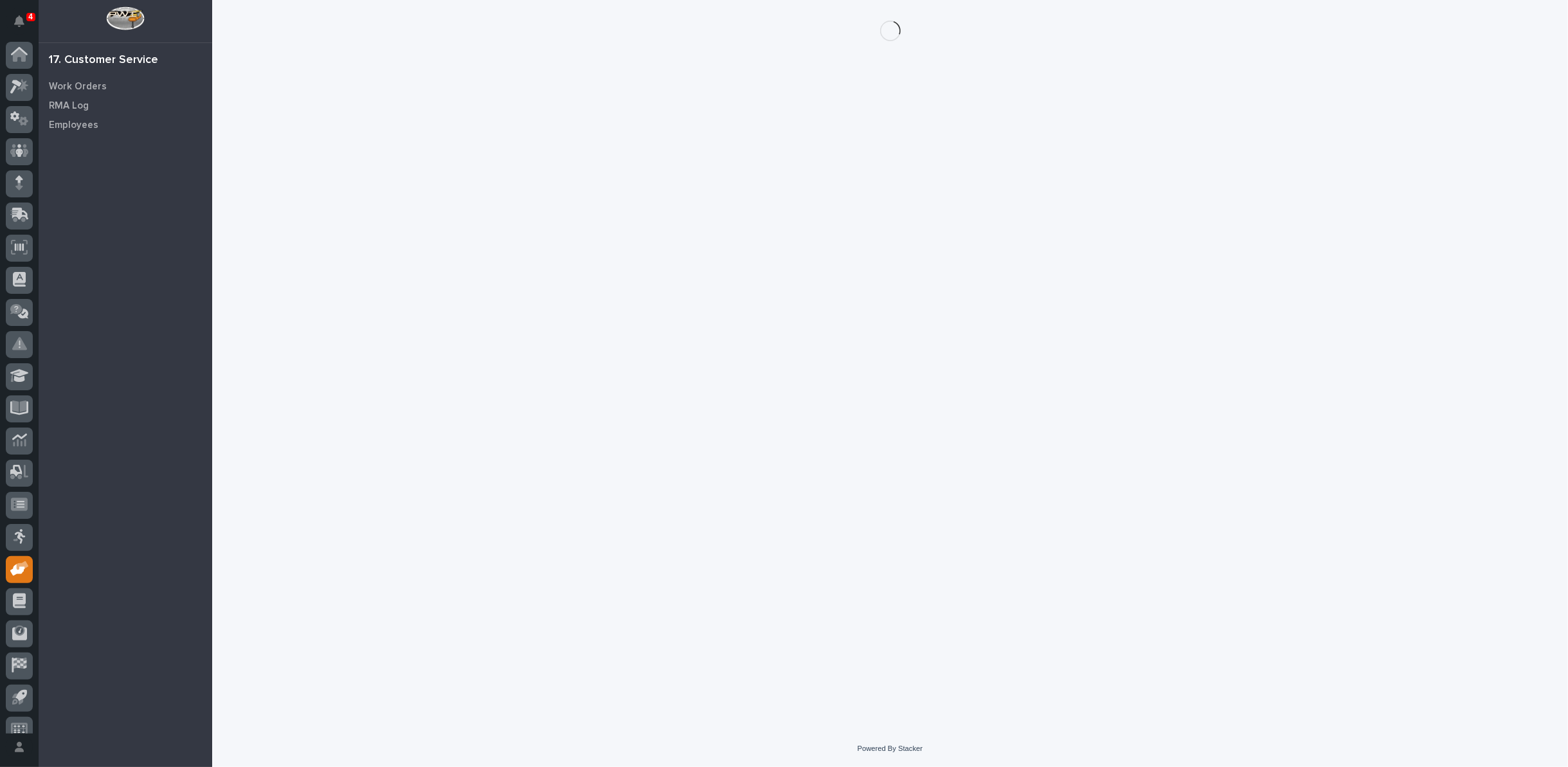
scroll to position [14, 0]
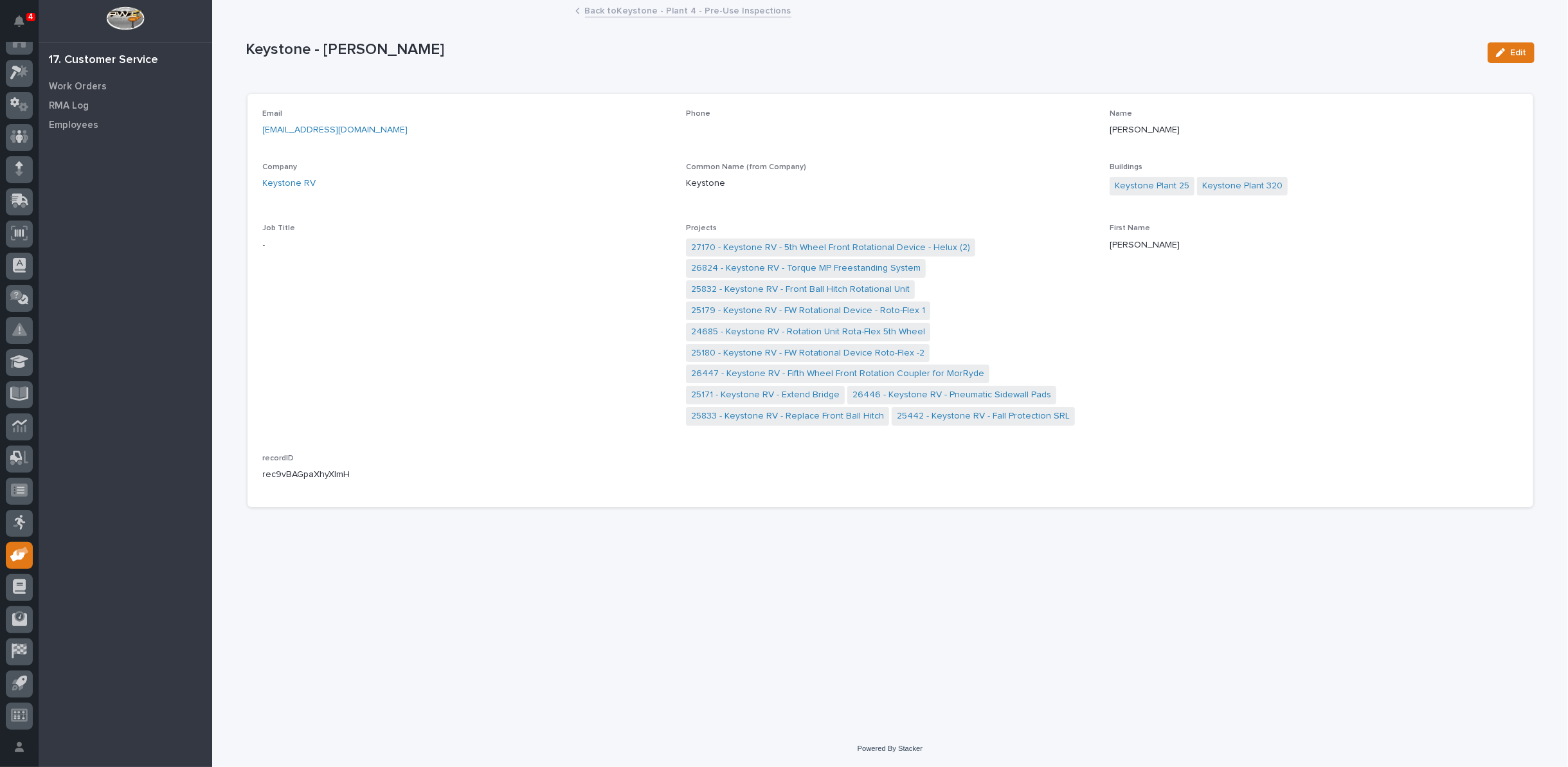
click at [630, 6] on link "Back to Keystone - Plant 4 - Pre-Use Inspections" at bounding box center [688, 10] width 206 height 15
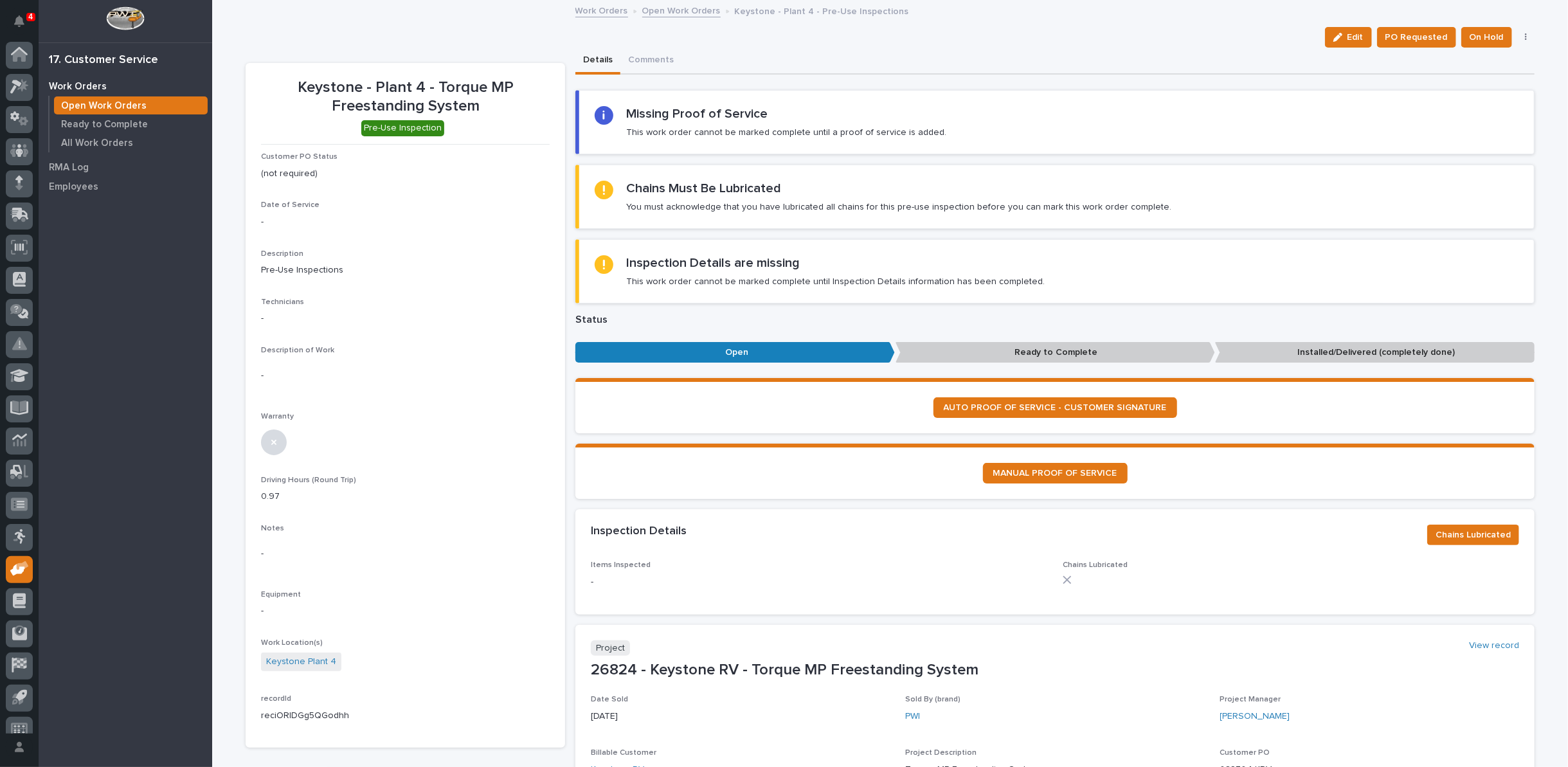
scroll to position [14, 0]
click at [686, 9] on link "Open Work Orders" at bounding box center [682, 10] width 79 height 15
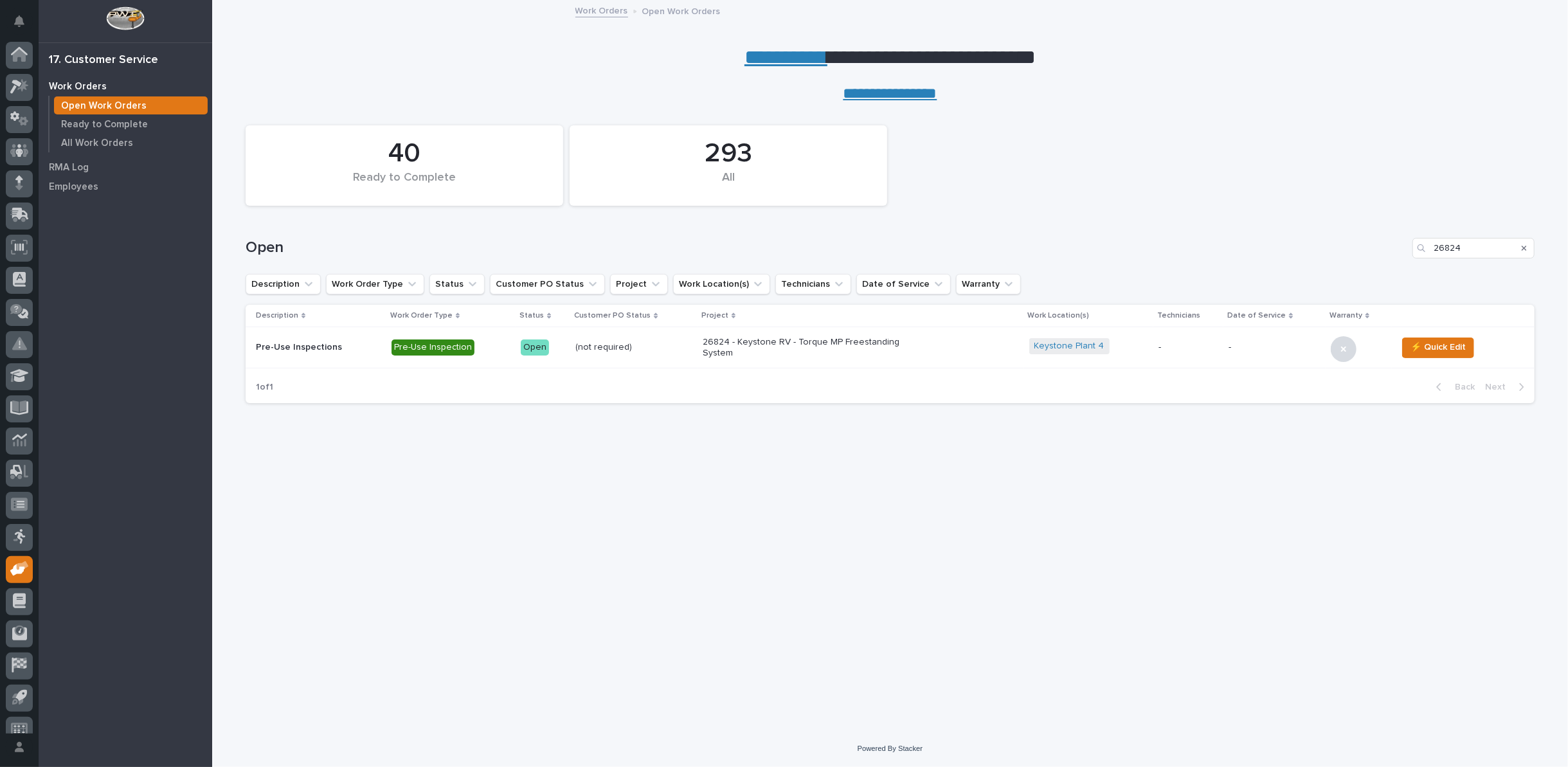
scroll to position [14, 0]
